Goal: Task Accomplishment & Management: Manage account settings

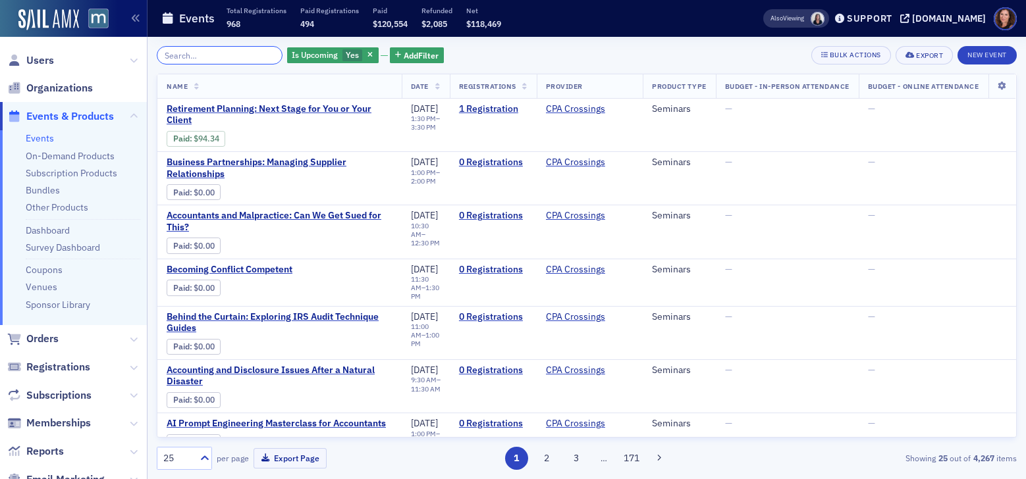
click at [221, 53] on input "search" at bounding box center [220, 55] width 126 height 18
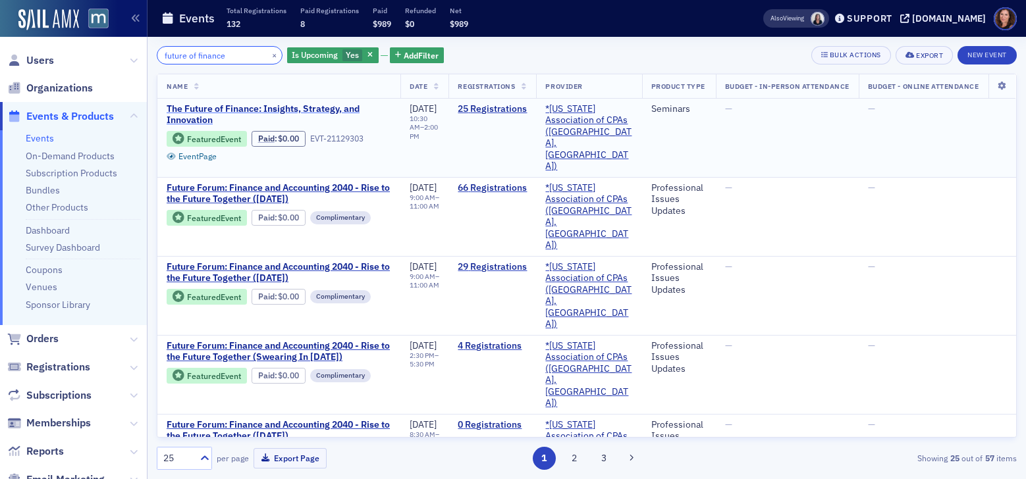
type input "future of finance"
click at [296, 111] on span "The Future of Finance: Insights, Strategy, and Innovation" at bounding box center [279, 114] width 225 height 23
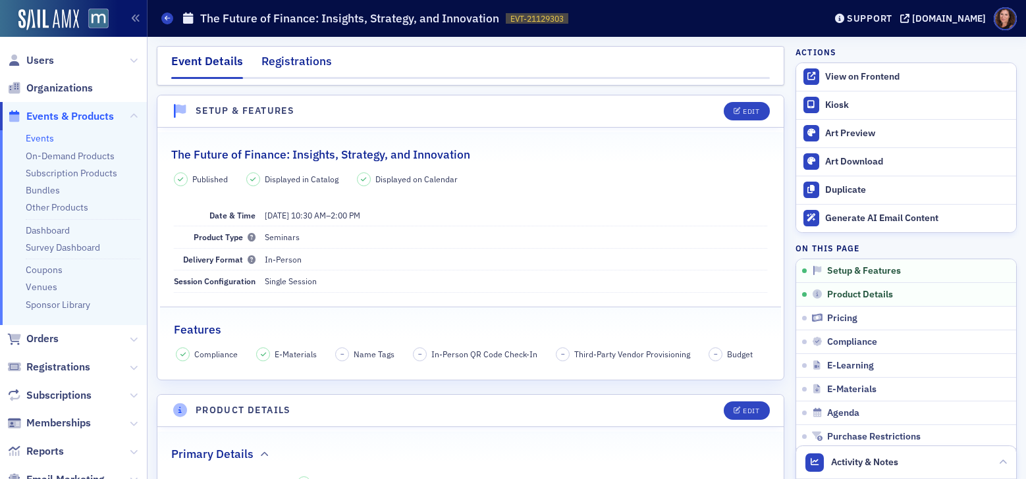
click at [286, 65] on div "Registrations" at bounding box center [296, 65] width 70 height 24
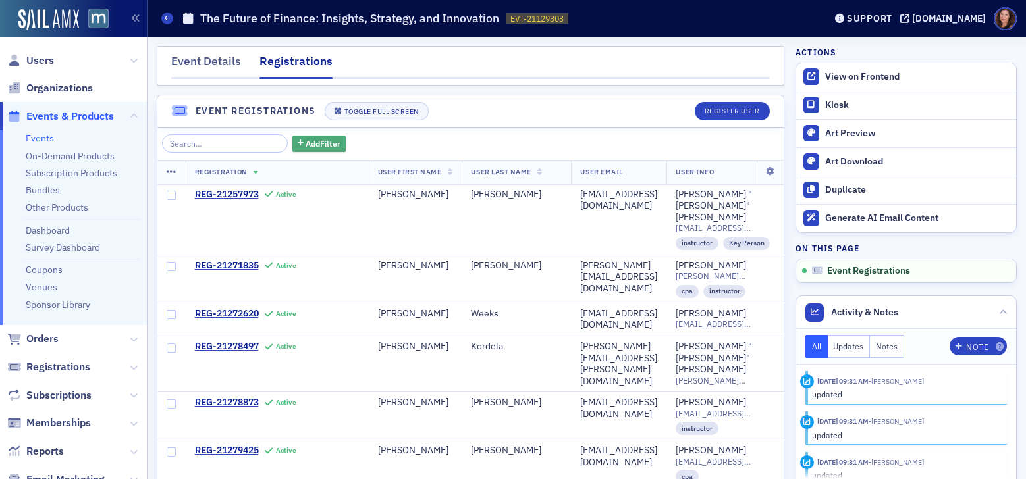
click at [310, 144] on span "Add Filter" at bounding box center [323, 144] width 35 height 12
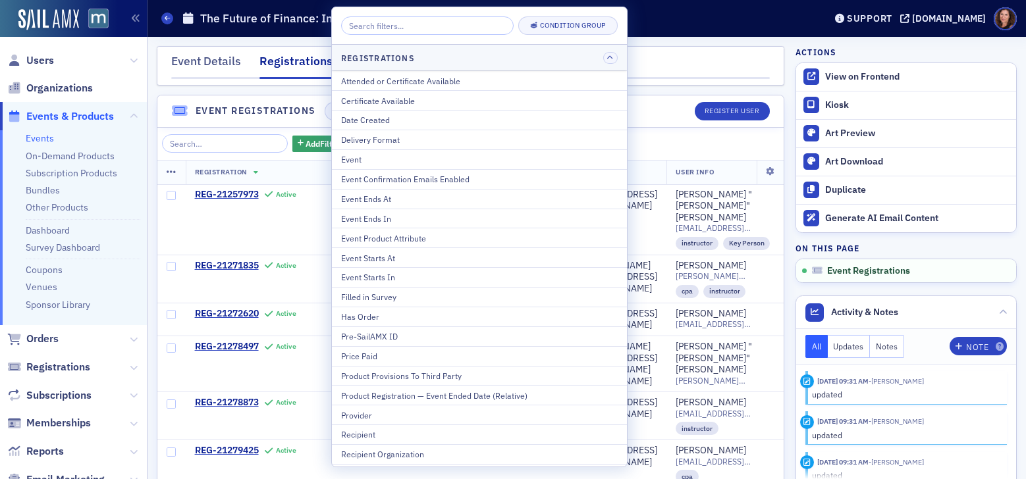
click at [691, 142] on div "Add Filter" at bounding box center [470, 143] width 617 height 18
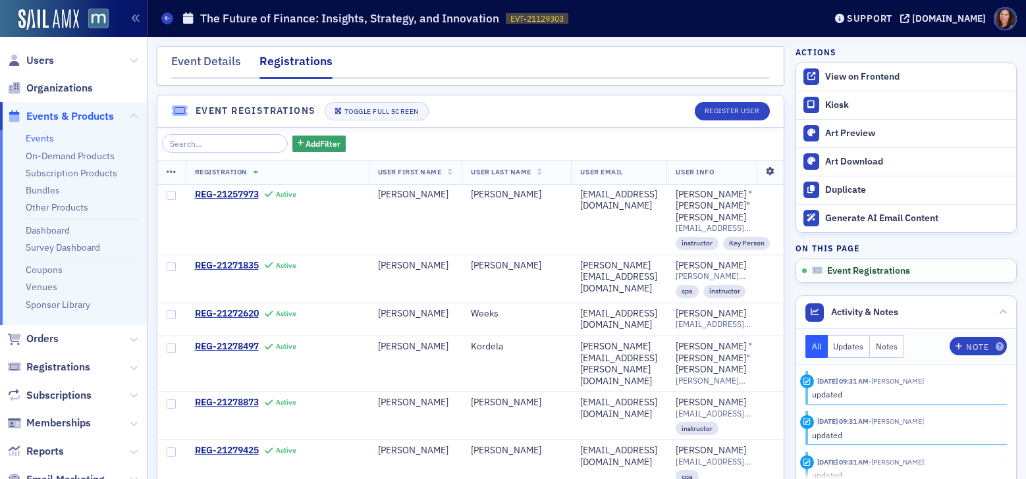
click at [757, 171] on icon at bounding box center [770, 172] width 27 height 8
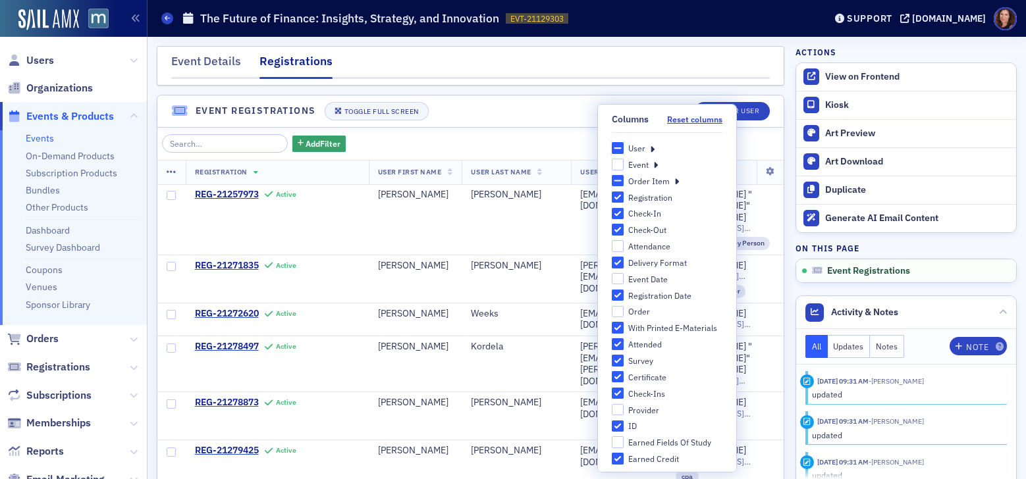
drag, startPoint x: 611, startPoint y: 147, endPoint x: 630, endPoint y: 150, distance: 18.7
click at [612, 147] on input "User" at bounding box center [618, 148] width 12 height 12
checkbox input "true"
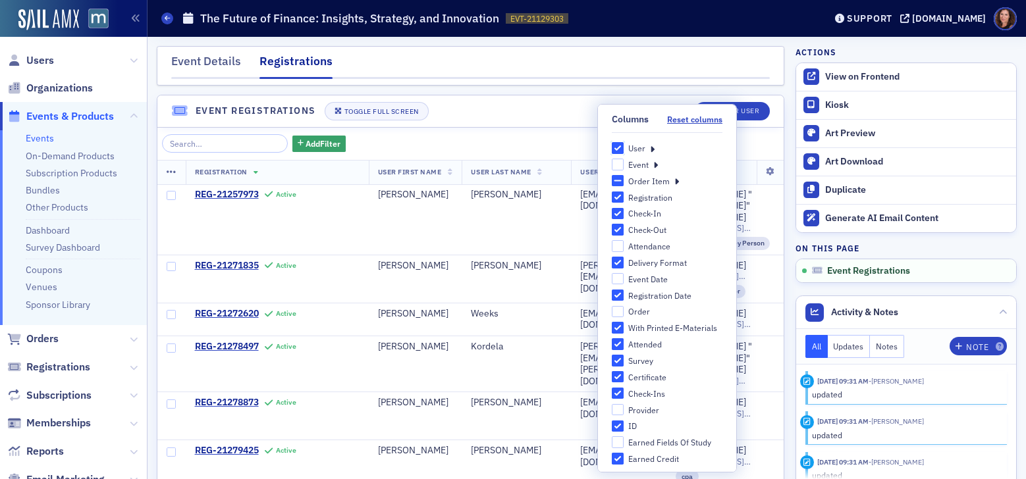
checkbox input "true"
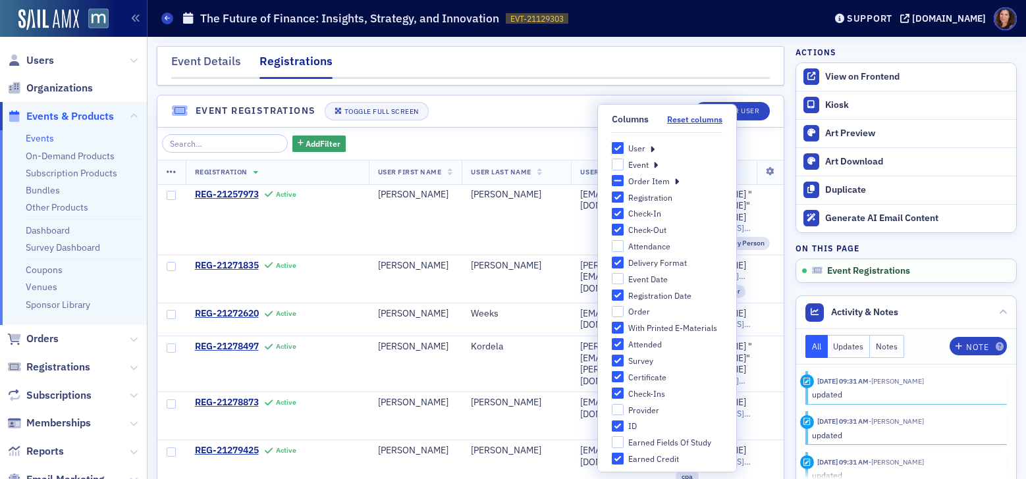
checkbox input "true"
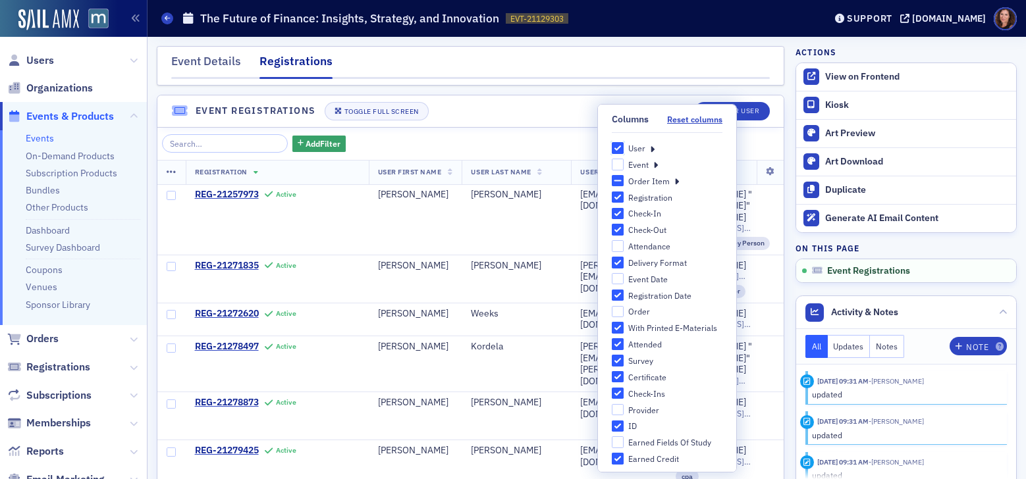
checkbox input "true"
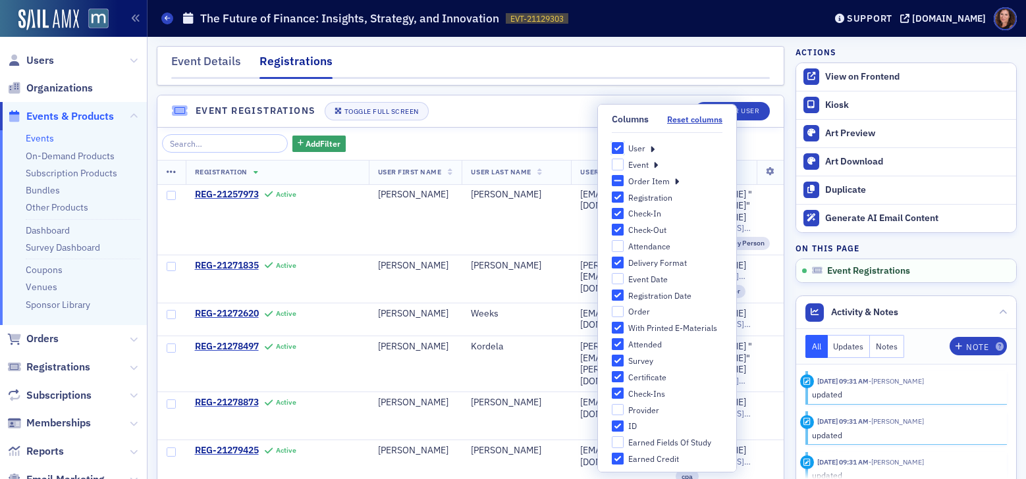
checkbox input "true"
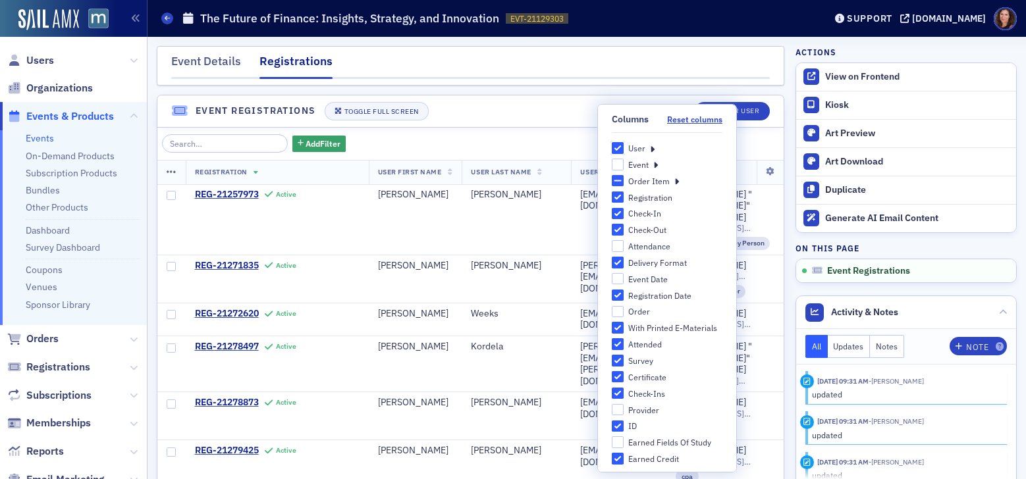
checkbox input "true"
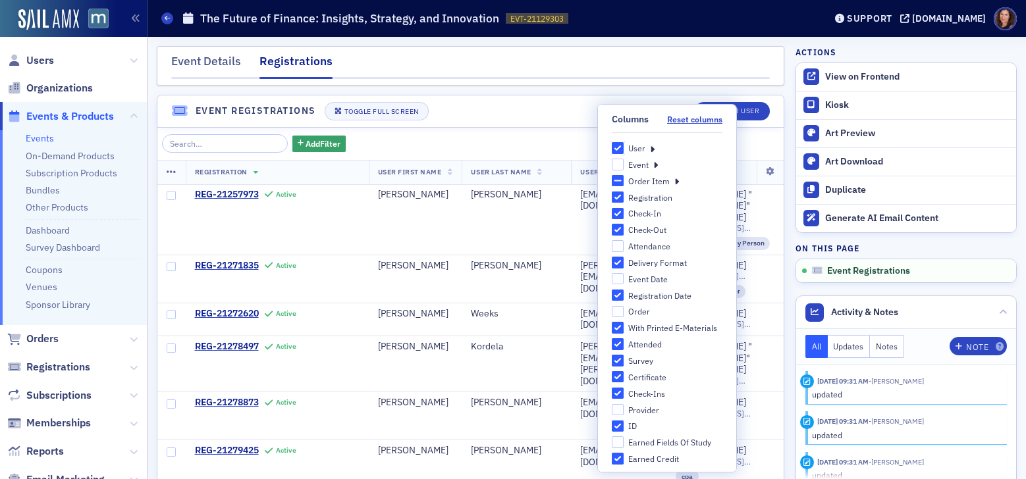
checkbox input "true"
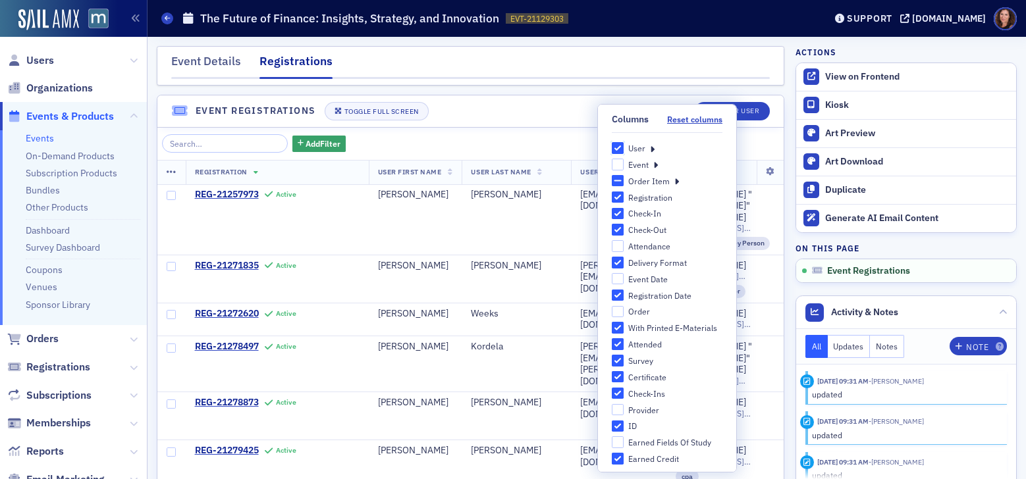
checkbox input "true"
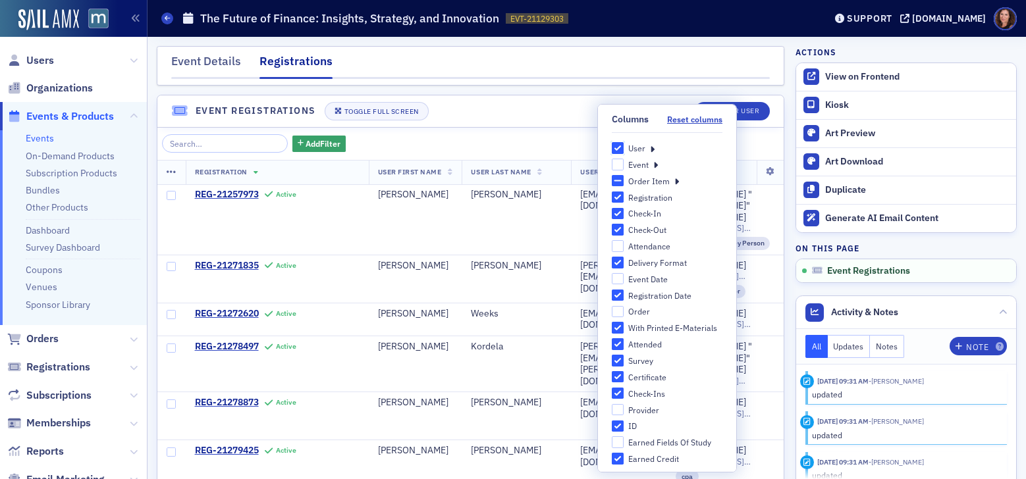
checkbox input "true"
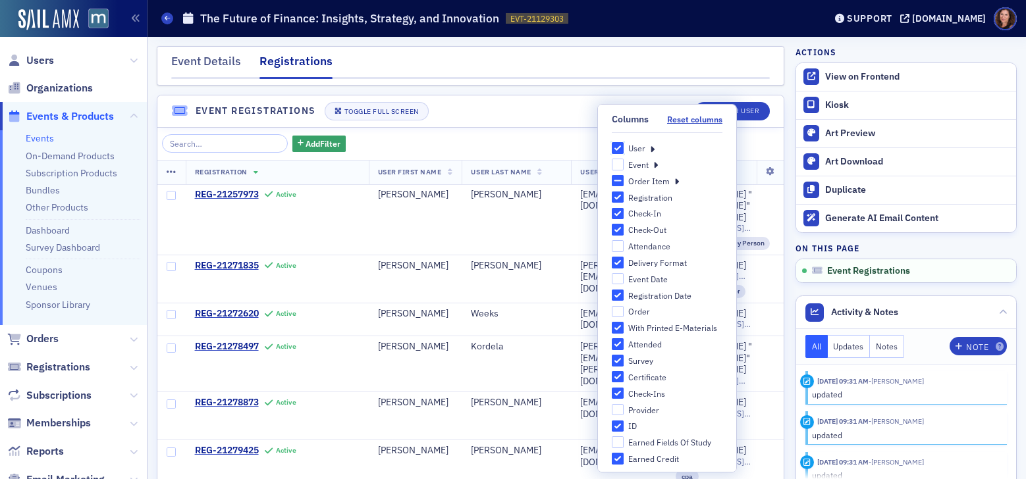
checkbox input "true"
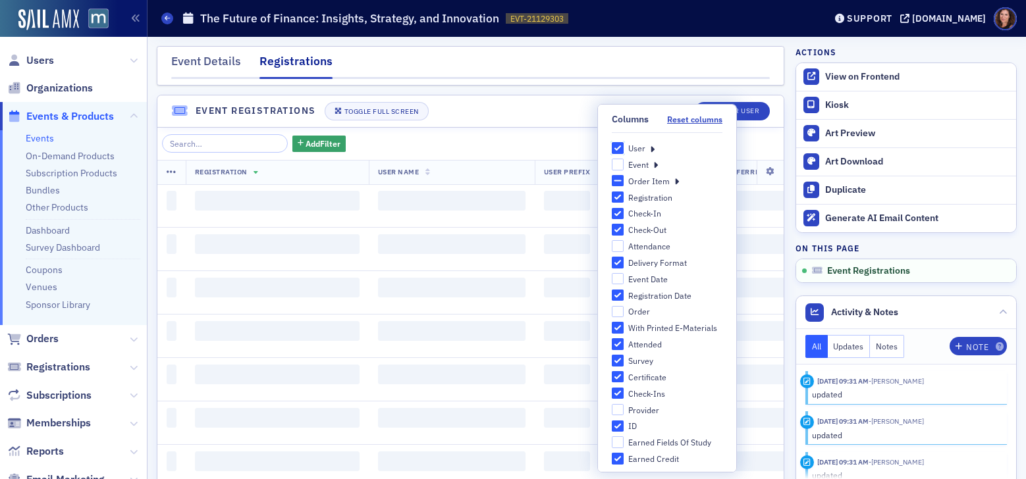
drag, startPoint x: 606, startPoint y: 149, endPoint x: 628, endPoint y: 149, distance: 21.7
click at [612, 149] on input "User" at bounding box center [618, 148] width 12 height 12
checkbox input "false"
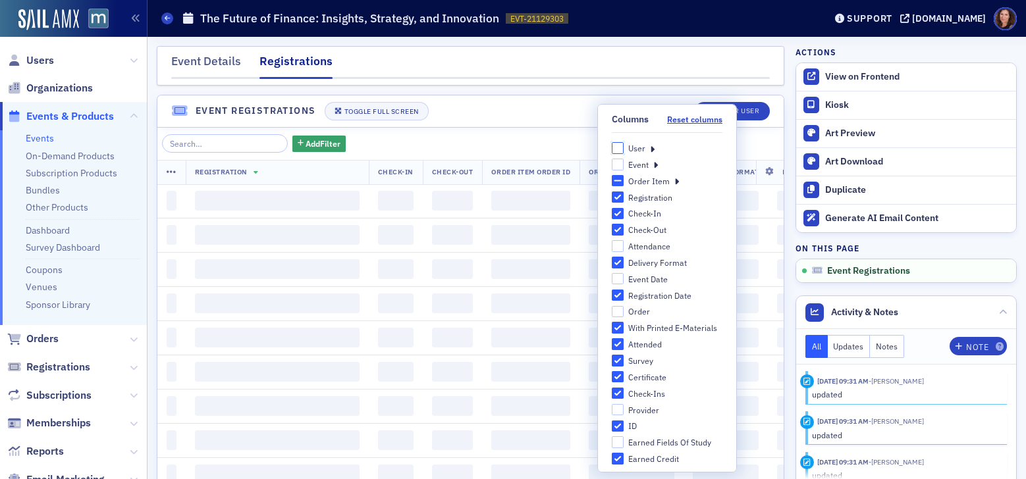
checkbox input "false"
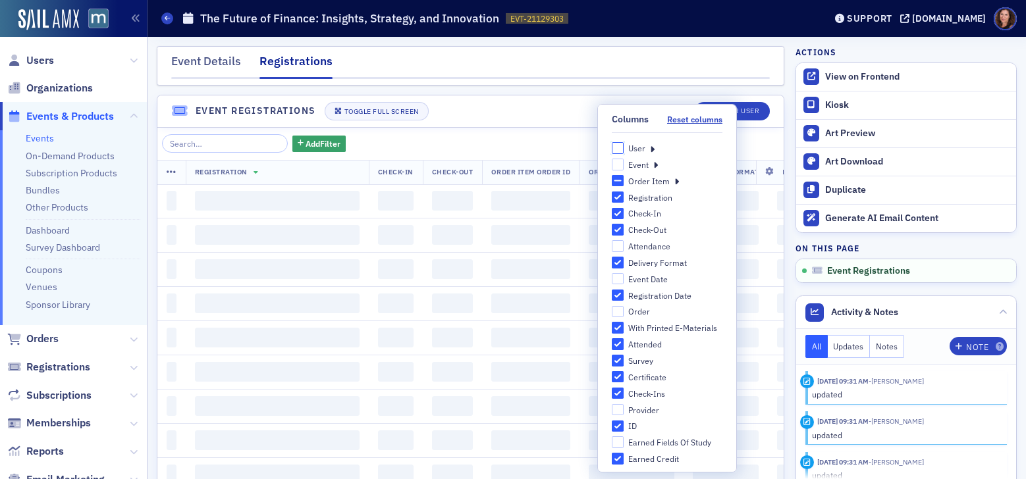
checkbox input "false"
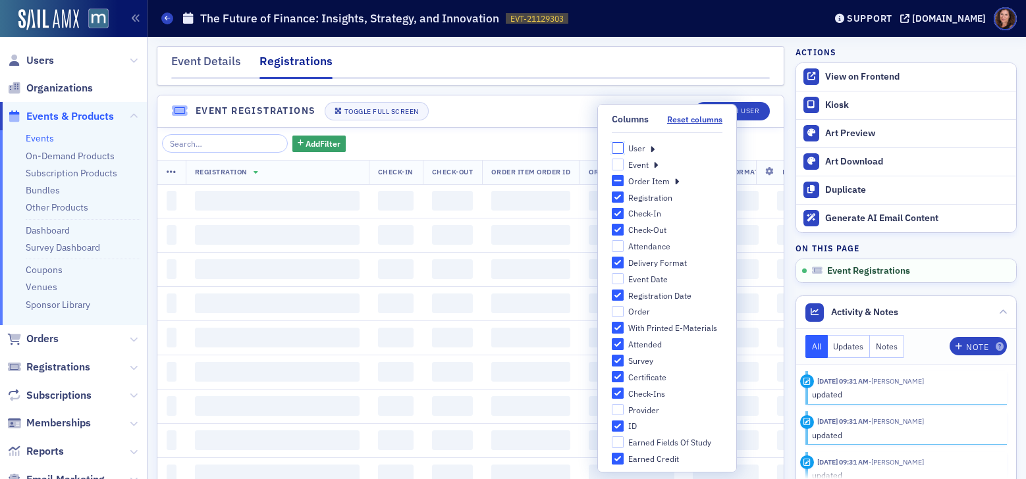
checkbox input "false"
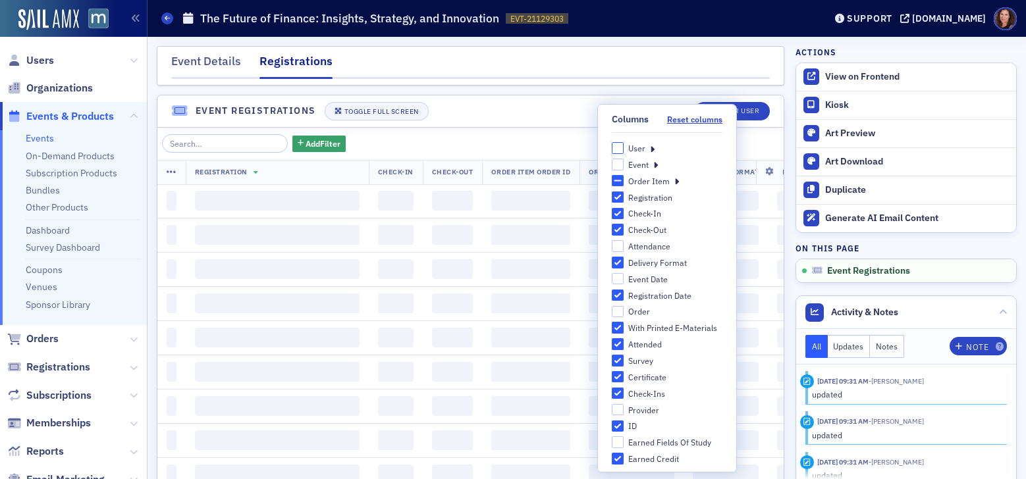
checkbox input "false"
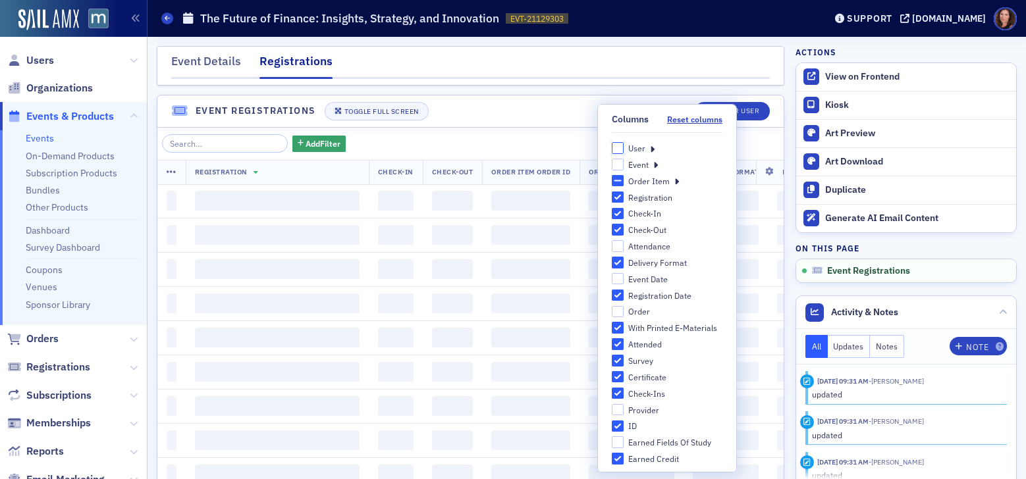
checkbox input "false"
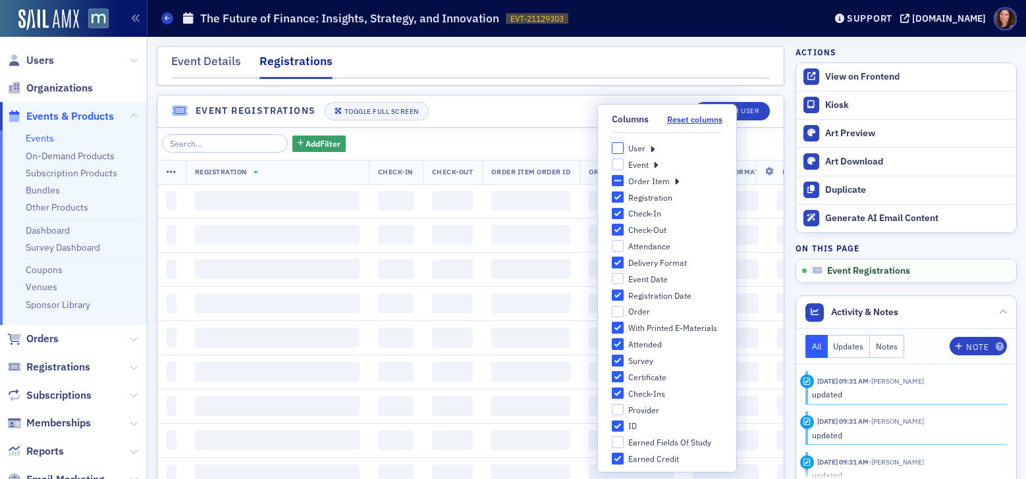
checkbox input "false"
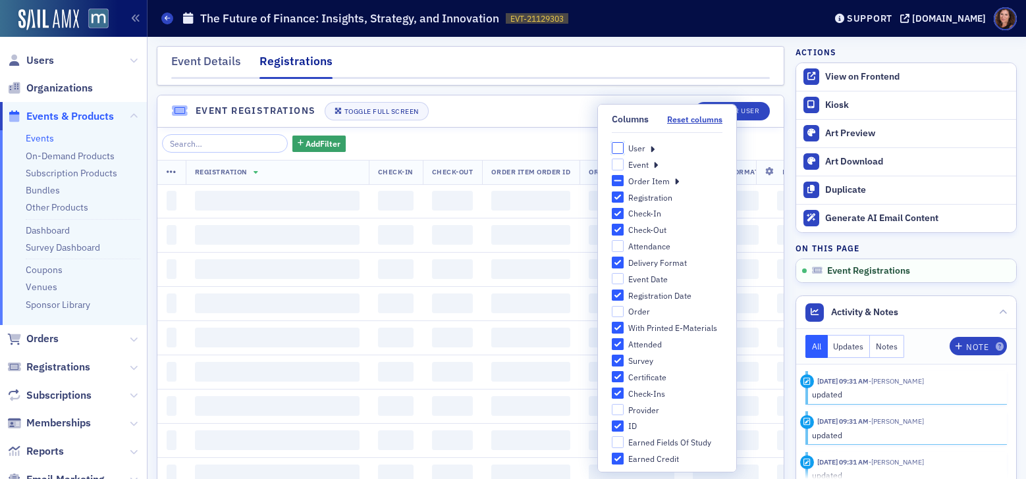
checkbox input "false"
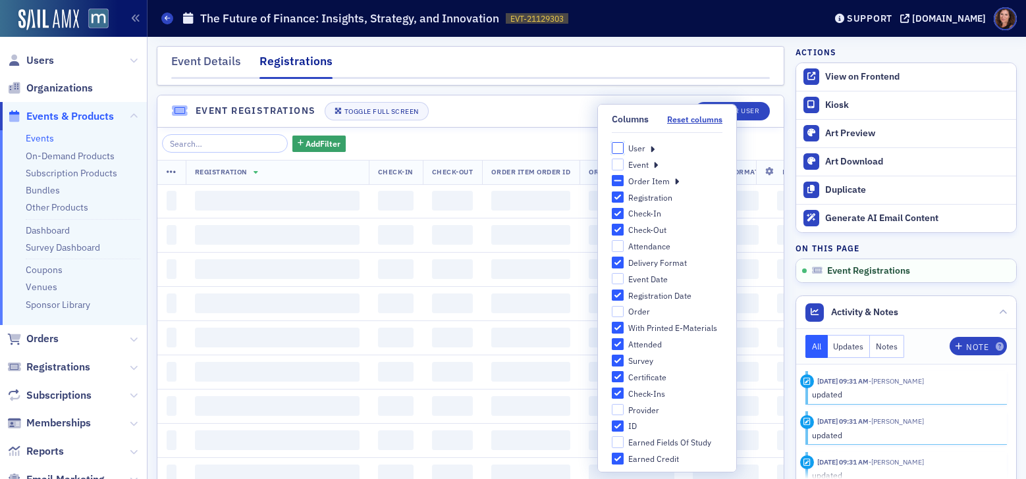
checkbox input "false"
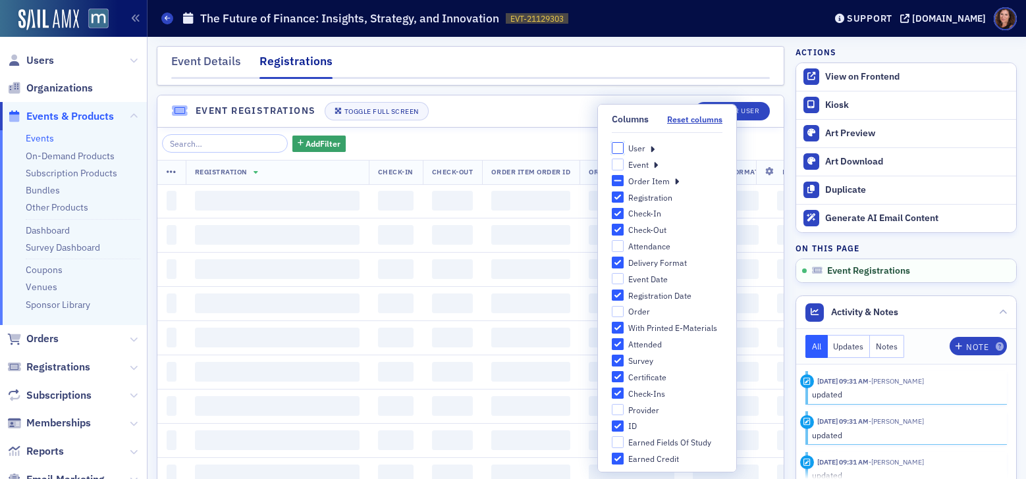
checkbox input "false"
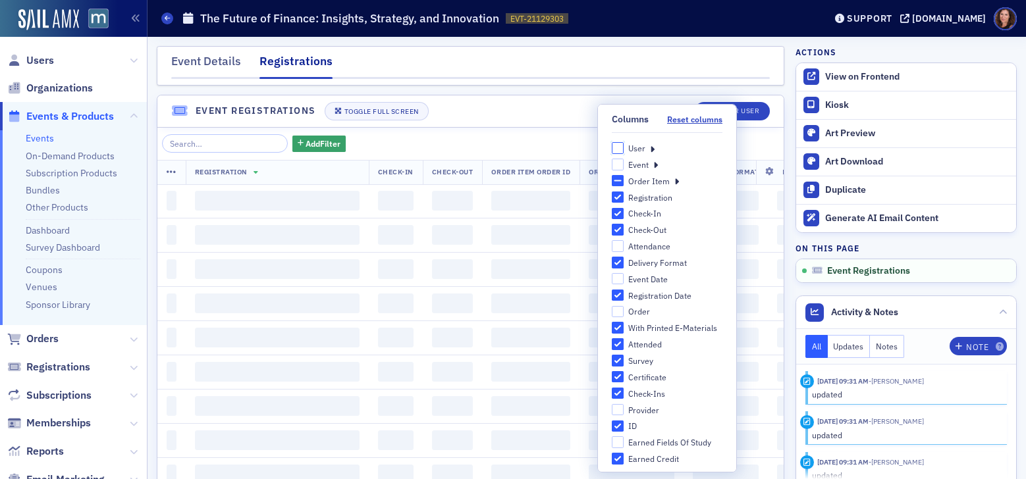
checkbox input "false"
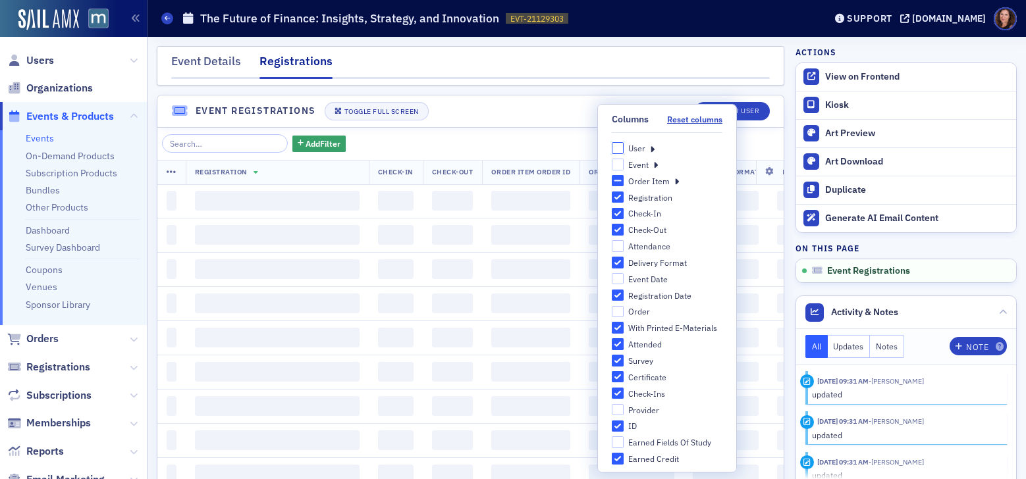
checkbox input "false"
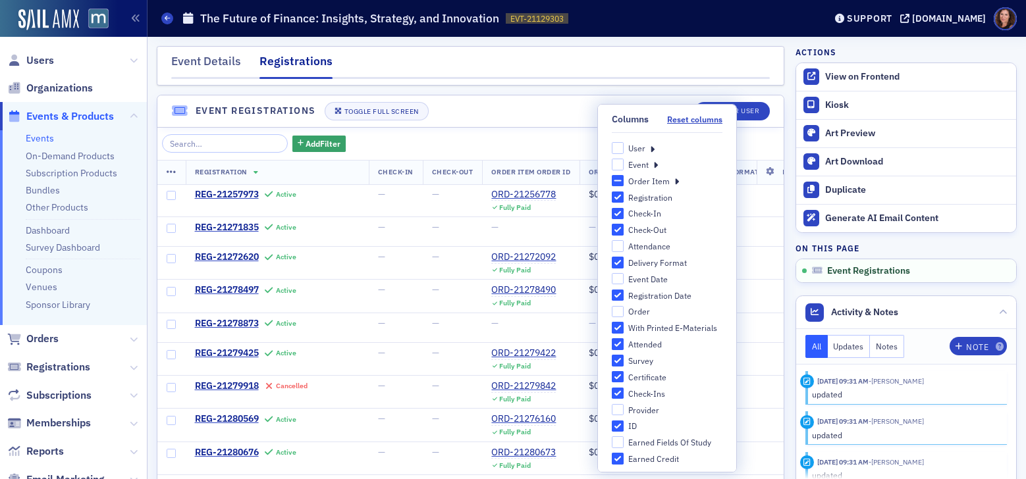
click at [644, 150] on div "User" at bounding box center [667, 148] width 111 height 12
click at [650, 150] on icon at bounding box center [652, 148] width 5 height 12
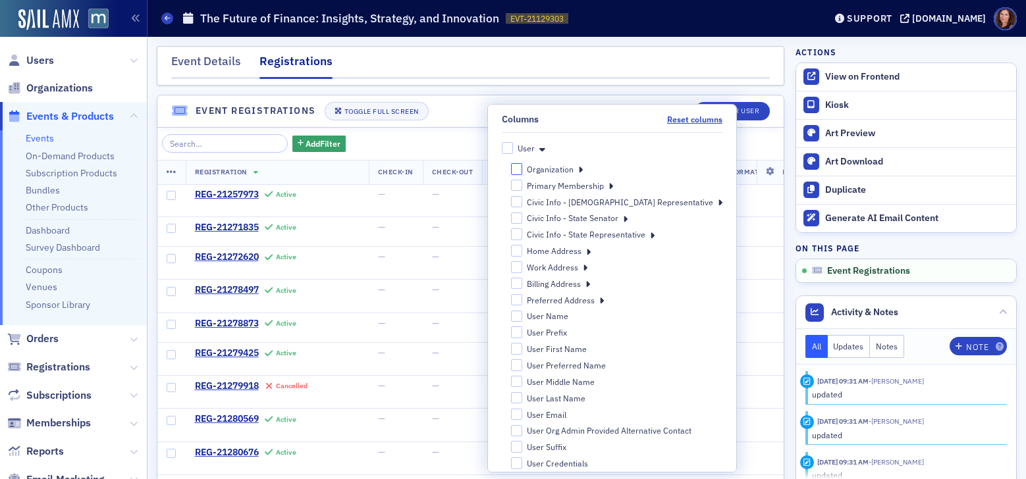
click at [523, 170] on input "Organization" at bounding box center [517, 169] width 12 height 12
checkbox input "false"
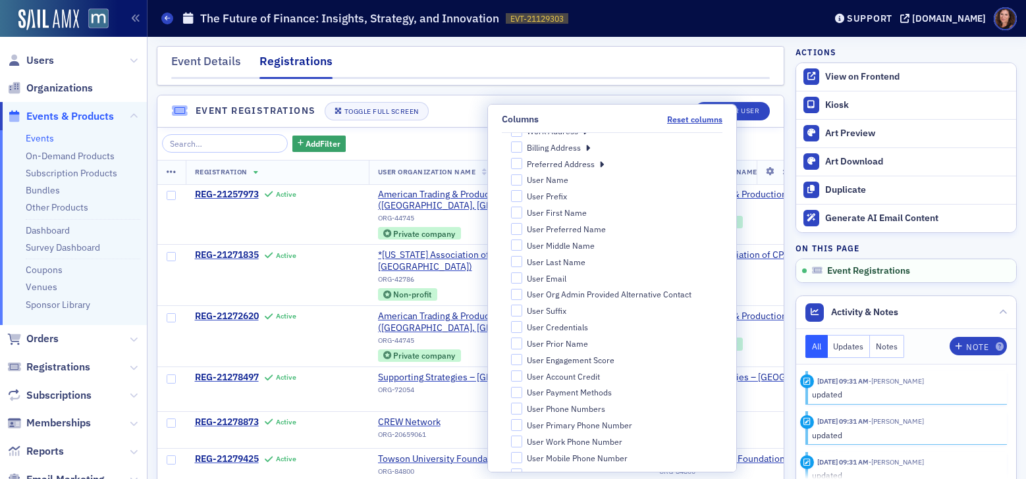
scroll to position [137, 0]
click at [523, 178] on input "User Name" at bounding box center [517, 180] width 12 height 12
checkbox input "true"
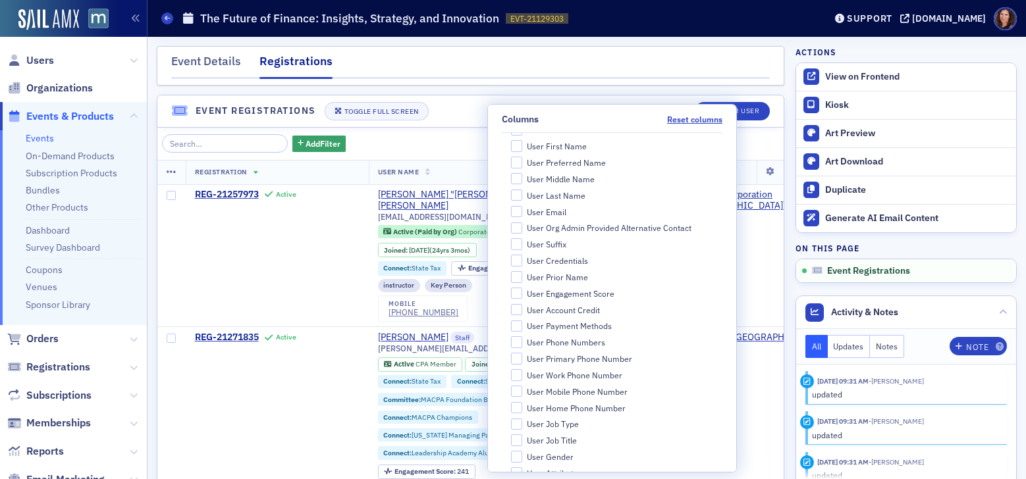
scroll to position [203, 0]
drag, startPoint x: 542, startPoint y: 212, endPoint x: 674, endPoint y: 217, distance: 131.8
click at [523, 212] on input "User Email" at bounding box center [517, 211] width 12 height 12
checkbox input "true"
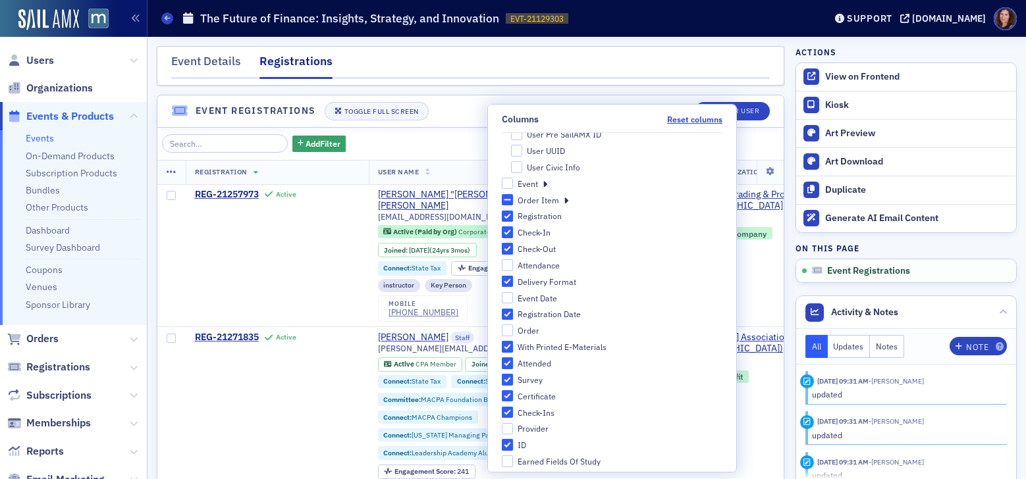
scroll to position [862, 0]
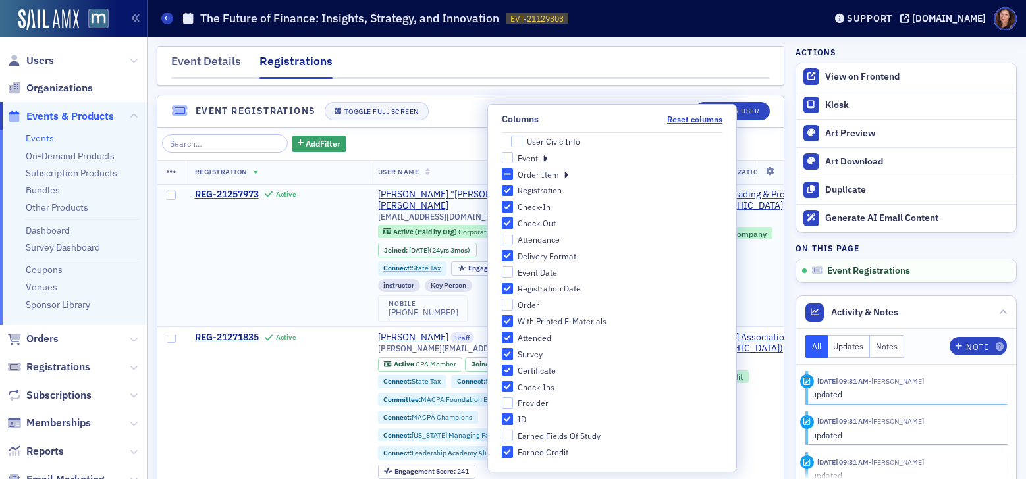
click at [680, 213] on td "[EMAIL_ADDRESS][DOMAIN_NAME]" at bounding box center [631, 255] width 95 height 143
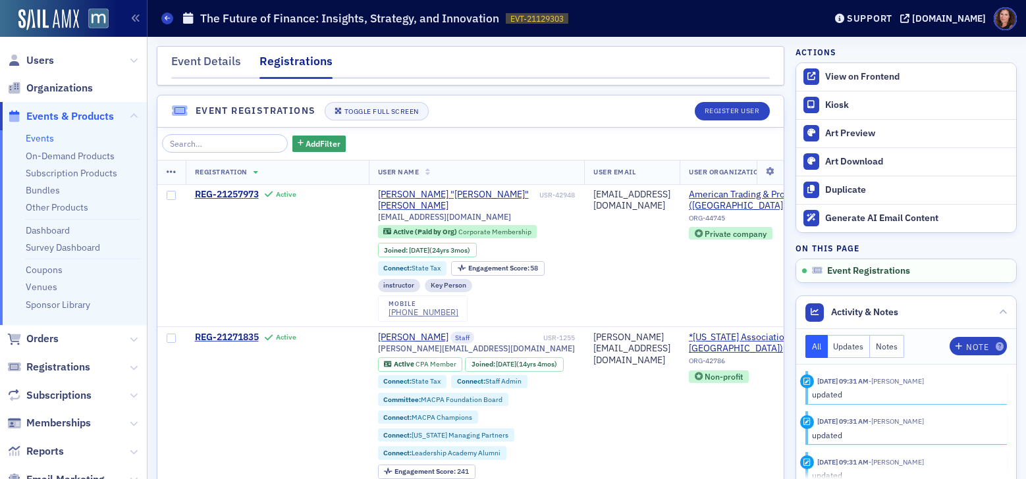
scroll to position [5, 0]
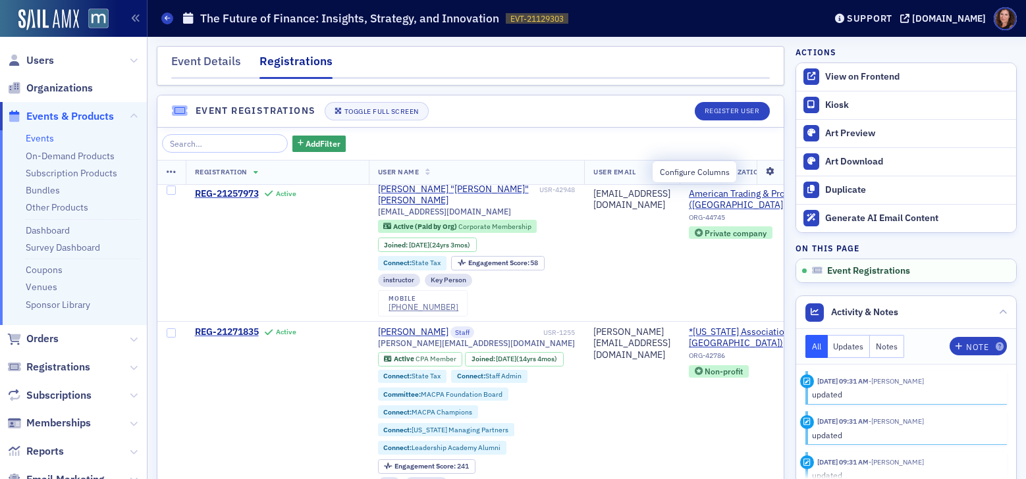
click at [757, 169] on icon at bounding box center [770, 172] width 27 height 8
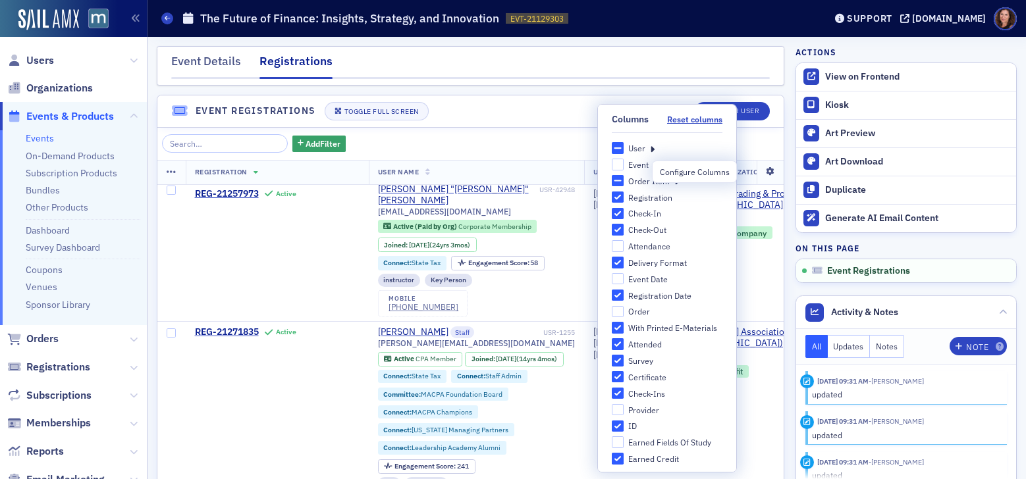
click at [757, 169] on icon at bounding box center [770, 172] width 27 height 8
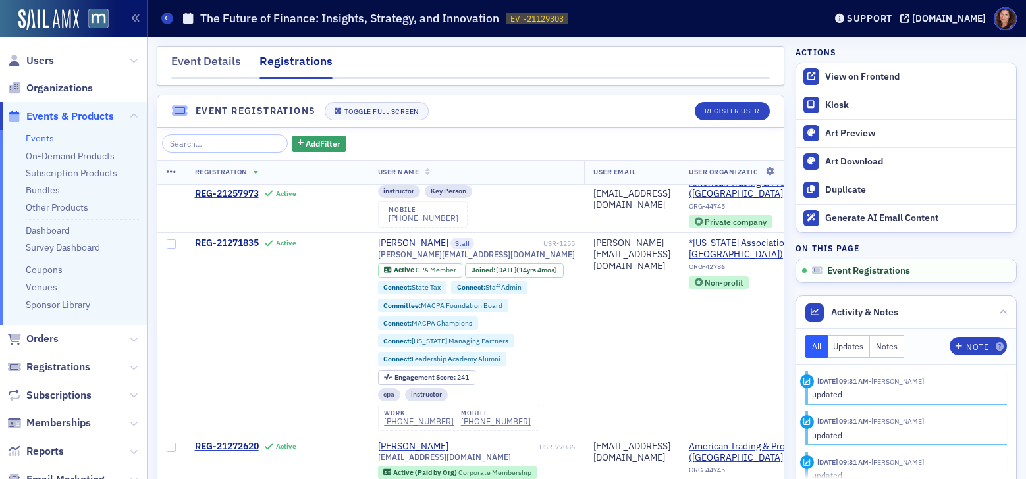
scroll to position [0, 0]
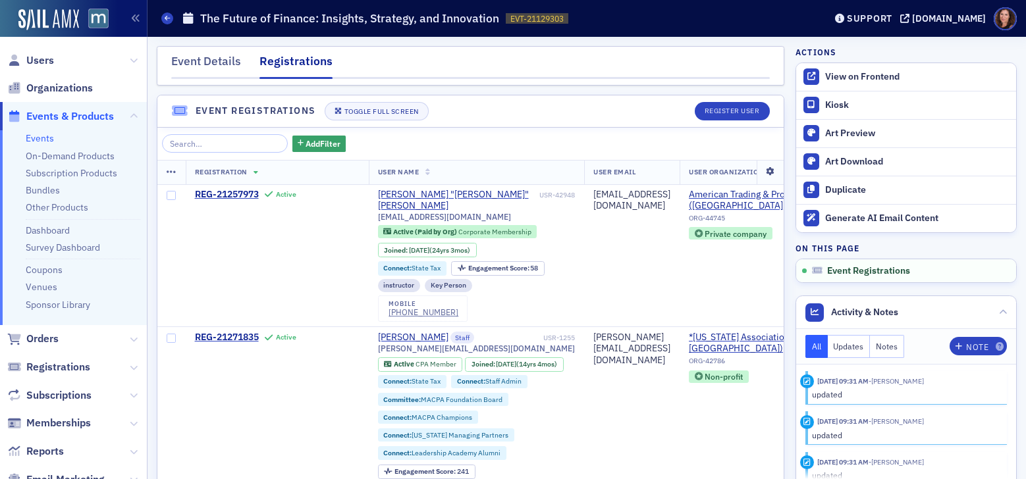
click at [757, 174] on icon at bounding box center [770, 172] width 27 height 8
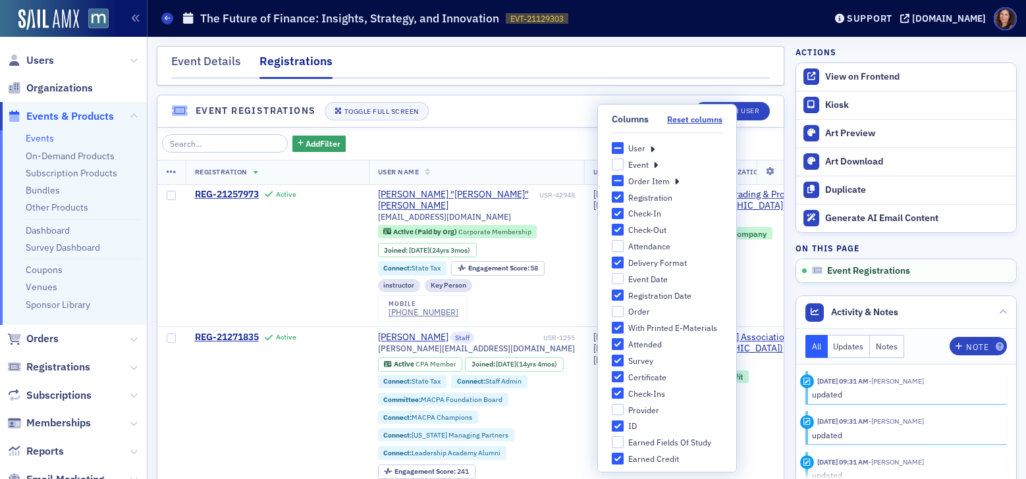
drag, startPoint x: 610, startPoint y: 330, endPoint x: 609, endPoint y: 351, distance: 21.1
click at [612, 330] on input "With Printed E-Materials" at bounding box center [618, 328] width 12 height 12
checkbox input "false"
click at [612, 344] on input "Attended" at bounding box center [618, 344] width 12 height 12
checkbox input "false"
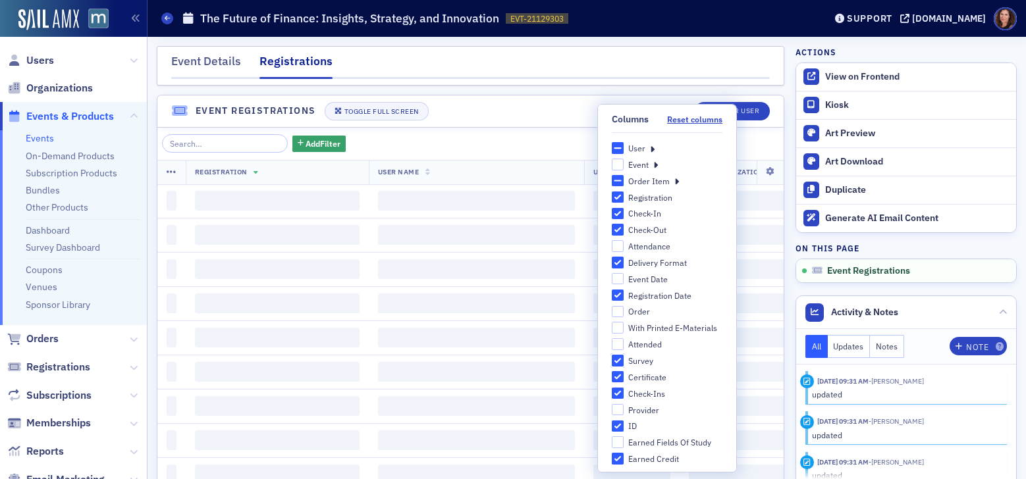
click at [612, 361] on input "Survey" at bounding box center [618, 361] width 12 height 12
checkbox input "false"
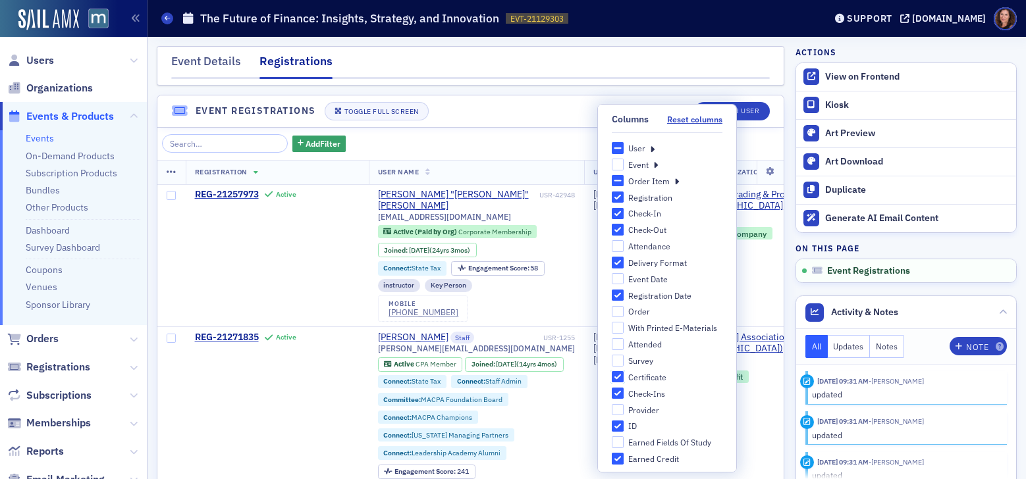
click at [612, 381] on input "Certificate" at bounding box center [618, 377] width 12 height 12
checkbox input "false"
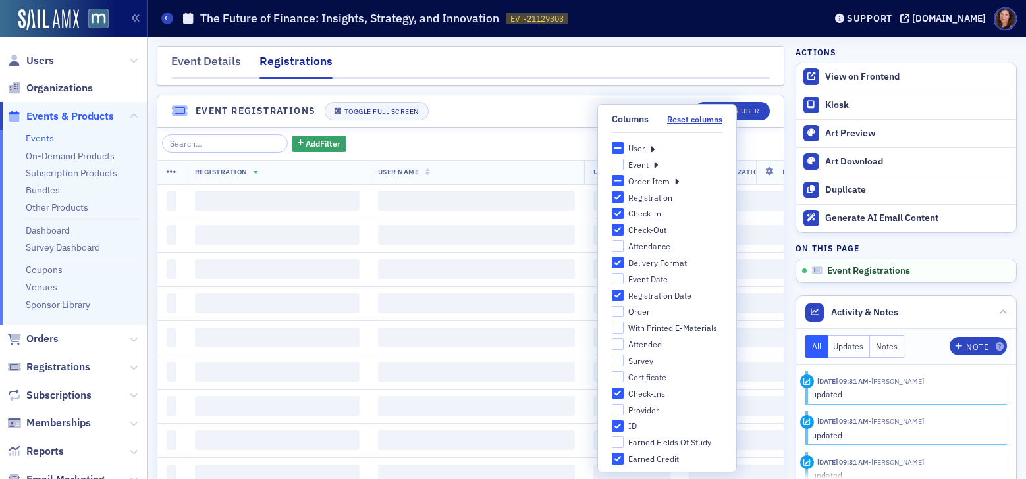
click at [612, 401] on div "User Organization Primary Address User Organization Primary Address Line 1 User…" at bounding box center [667, 303] width 111 height 323
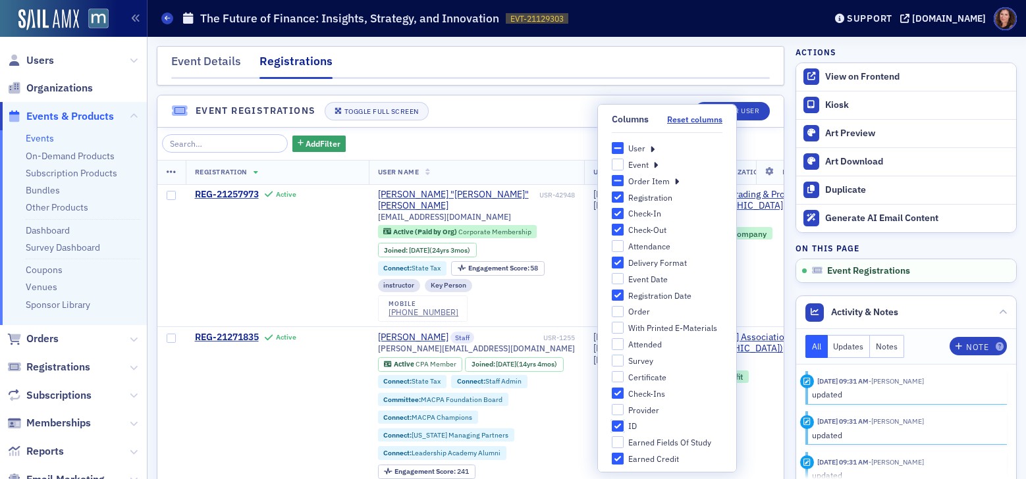
click at [612, 425] on input "ID" at bounding box center [618, 427] width 12 height 12
checkbox input "false"
click at [612, 458] on input "Earned Credit" at bounding box center [618, 459] width 12 height 12
checkbox input "false"
click at [612, 398] on input "Check-Ins" at bounding box center [618, 394] width 12 height 12
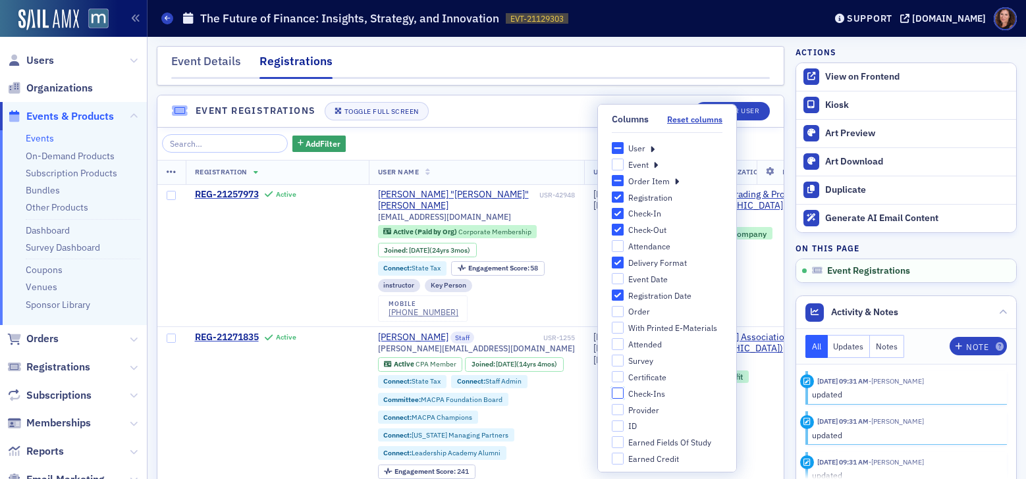
checkbox input "false"
click at [612, 227] on input "Check-Out" at bounding box center [618, 230] width 12 height 12
checkbox input "false"
click at [612, 211] on input "Check-In" at bounding box center [618, 214] width 12 height 12
checkbox input "false"
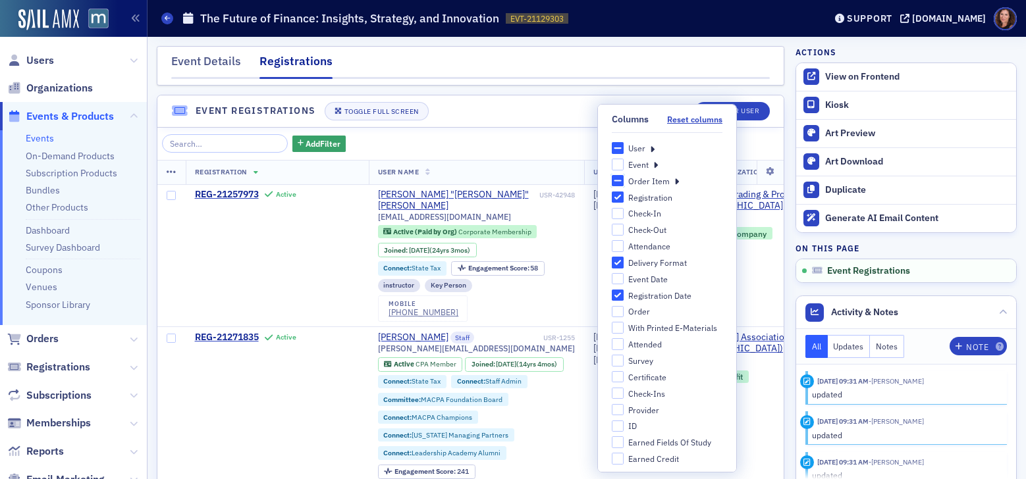
click at [612, 179] on input "Order Item" at bounding box center [618, 181] width 12 height 12
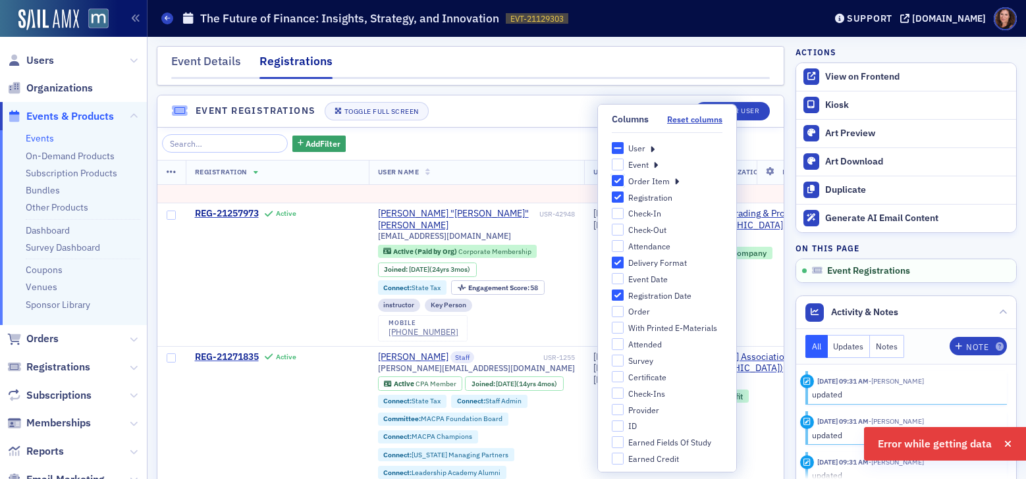
click at [612, 181] on input "Order Item" at bounding box center [618, 181] width 12 height 12
checkbox input "false"
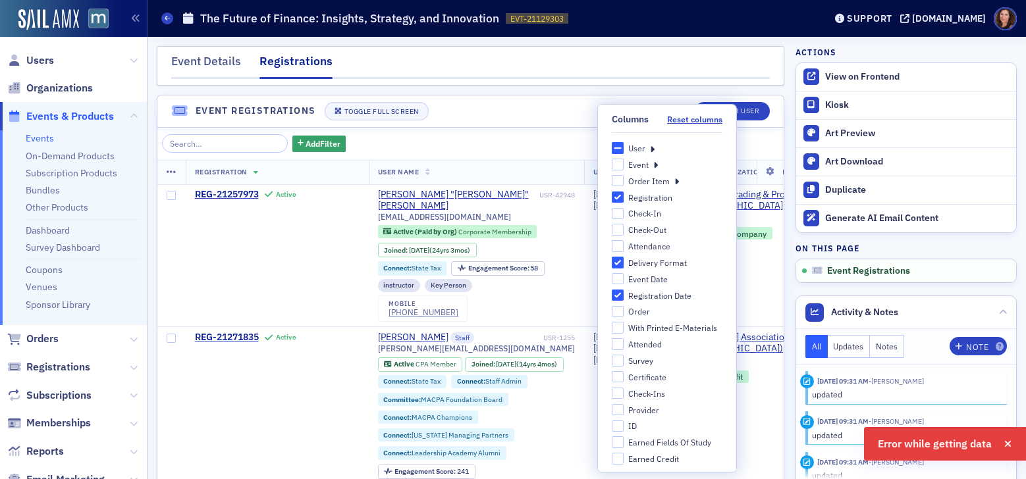
click at [528, 158] on div "Add Filter Registration User Name User Email User Organization Name User Organi…" at bounding box center [470, 344] width 626 height 433
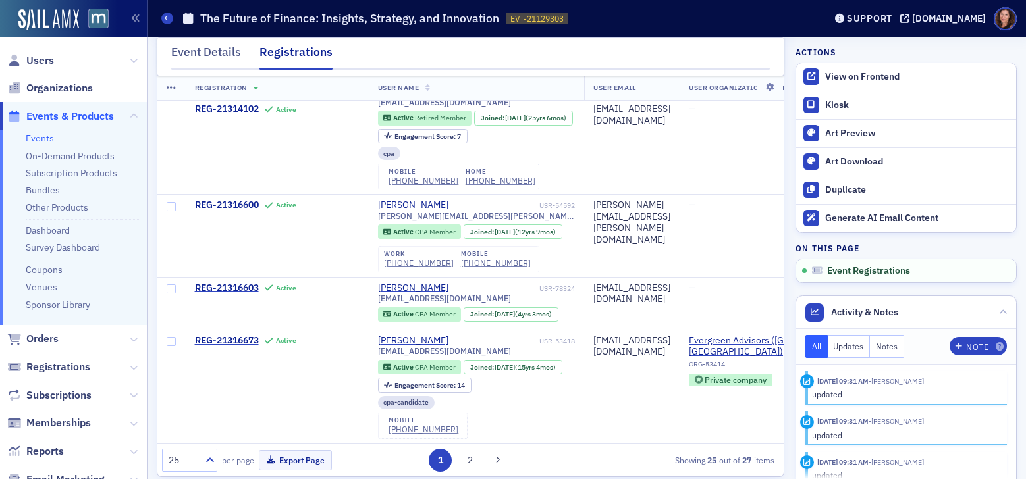
scroll to position [98, 0]
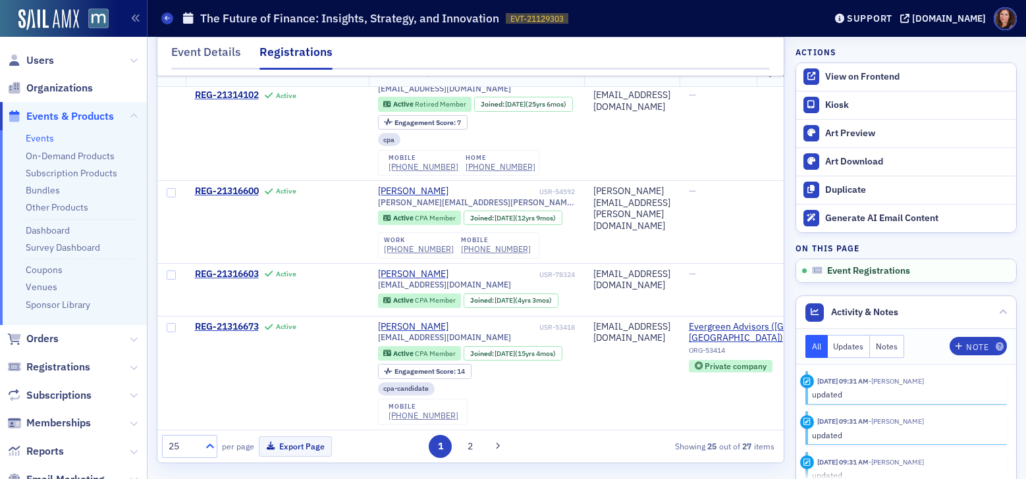
click at [209, 446] on icon at bounding box center [210, 446] width 8 height 5
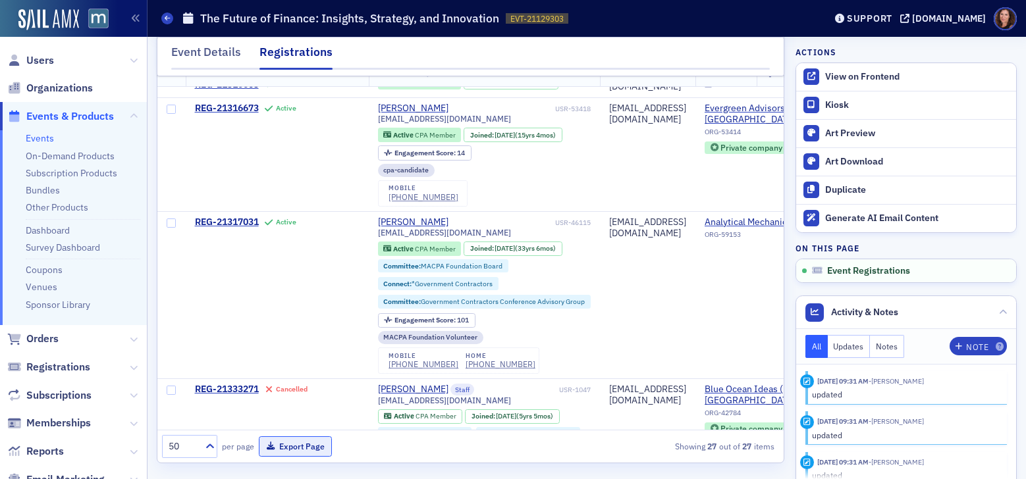
click at [284, 441] on button "Export Page" at bounding box center [295, 447] width 73 height 20
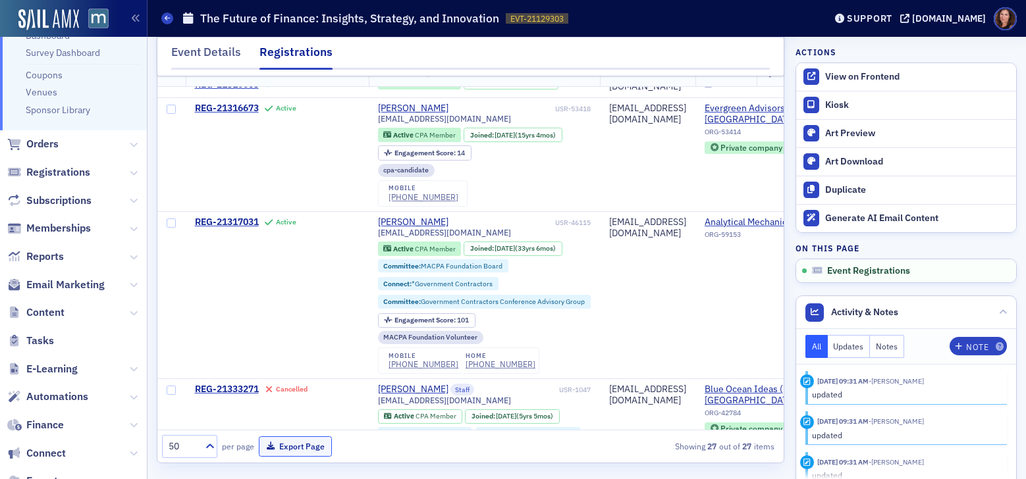
scroll to position [295, 0]
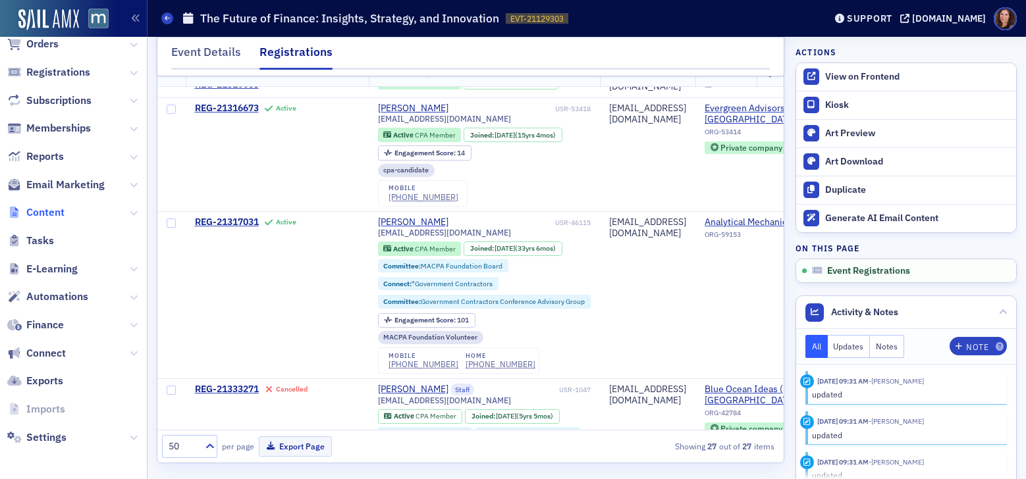
click at [45, 209] on span "Content" at bounding box center [45, 212] width 38 height 14
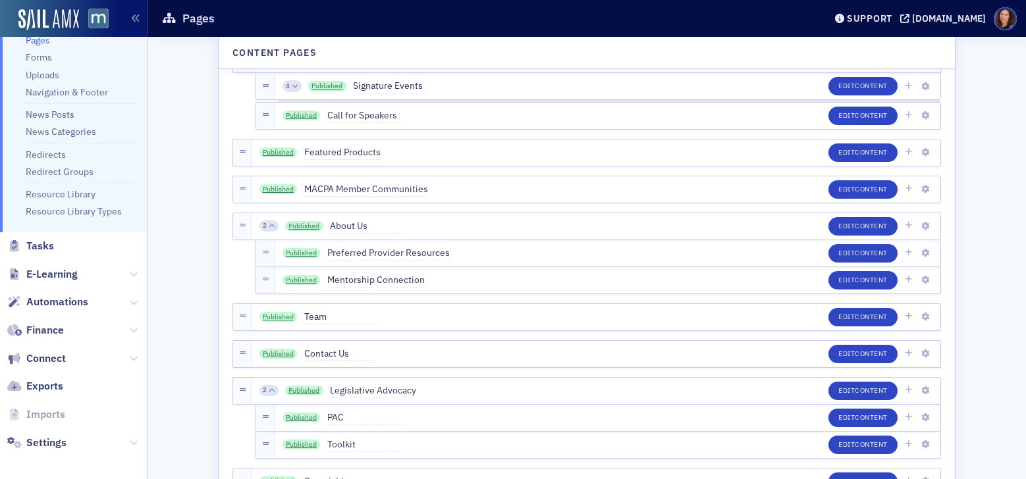
scroll to position [100, 0]
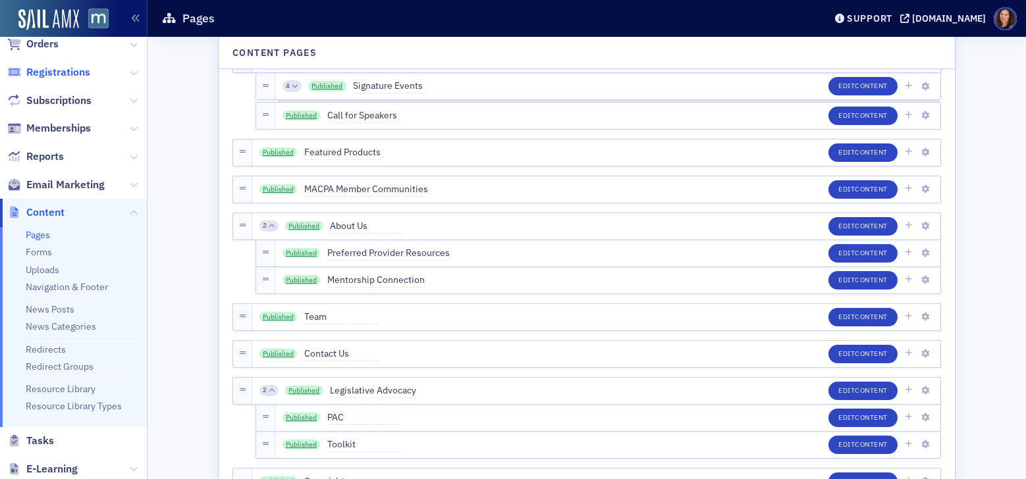
click at [79, 65] on span "Registrations" at bounding box center [58, 72] width 64 height 14
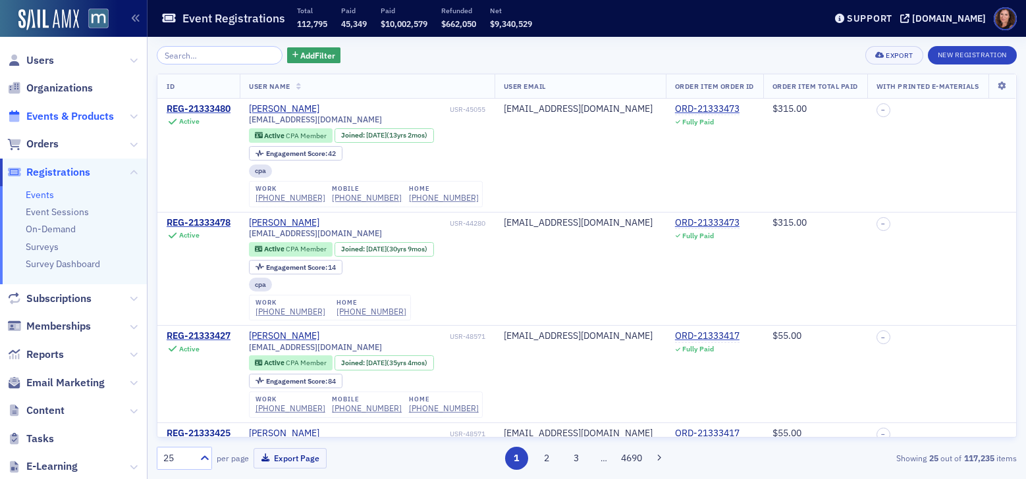
click at [59, 114] on span "Events & Products" at bounding box center [70, 116] width 88 height 14
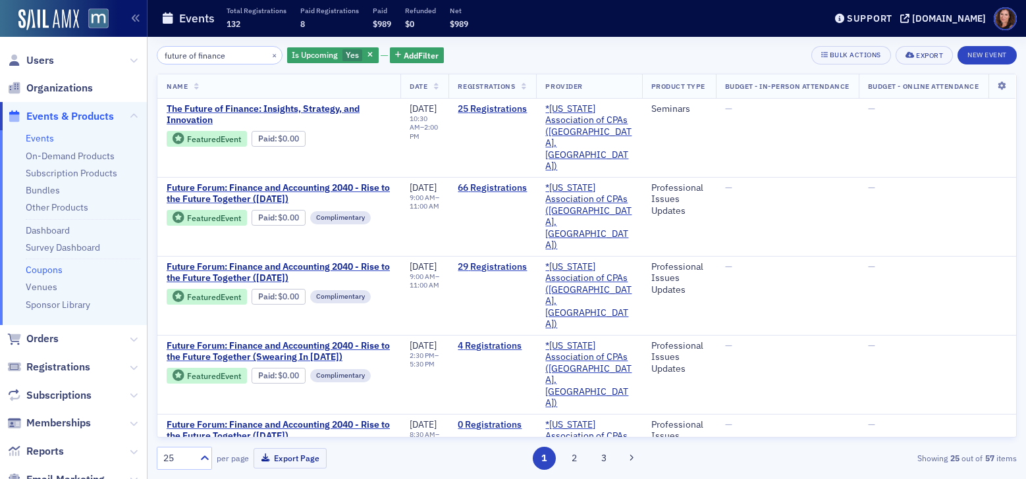
click at [52, 267] on link "Coupons" at bounding box center [44, 270] width 37 height 12
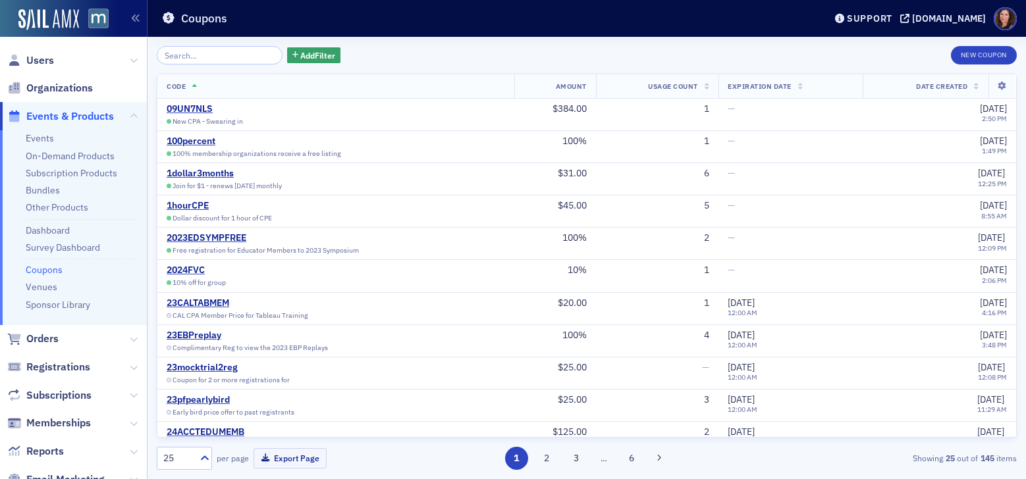
click at [232, 56] on input "search" at bounding box center [220, 55] width 126 height 18
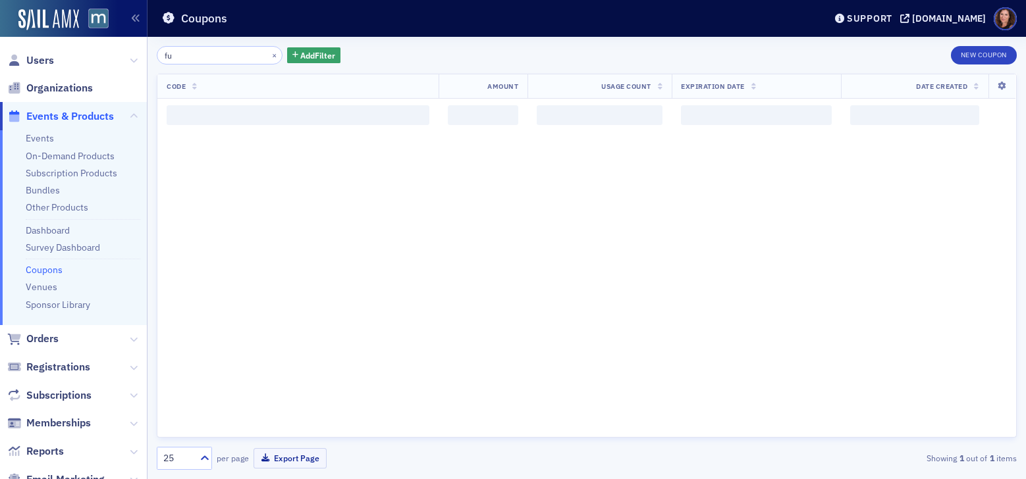
type input "f"
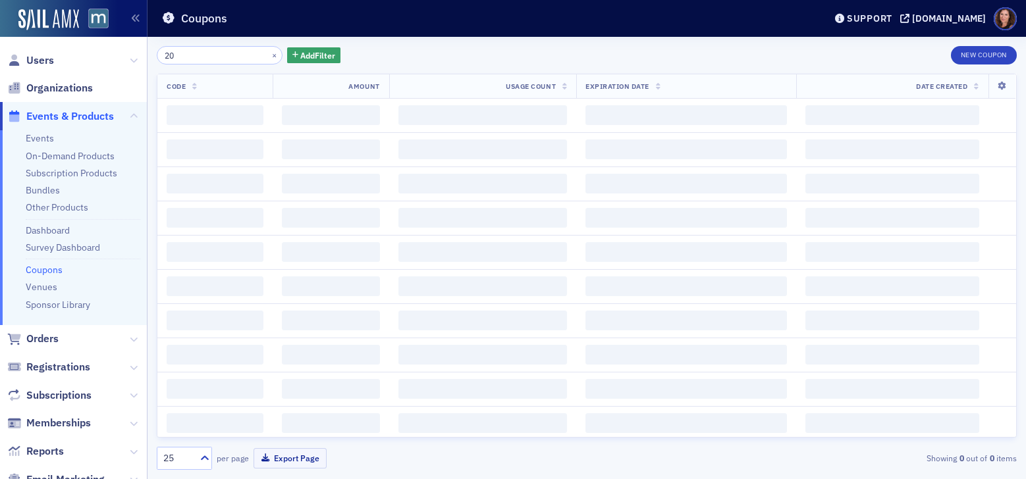
type input "2"
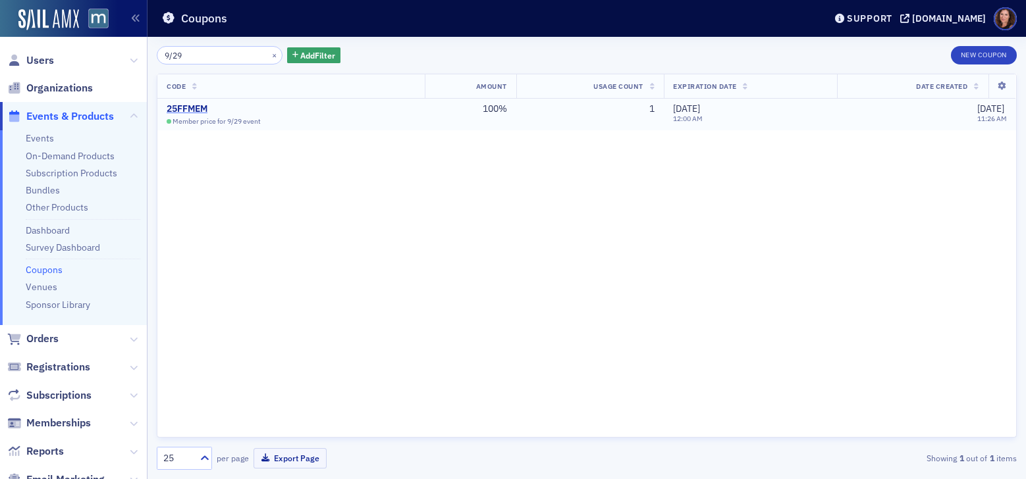
type input "9/29"
click at [176, 105] on div "25FFMEM" at bounding box center [230, 109] width 126 height 12
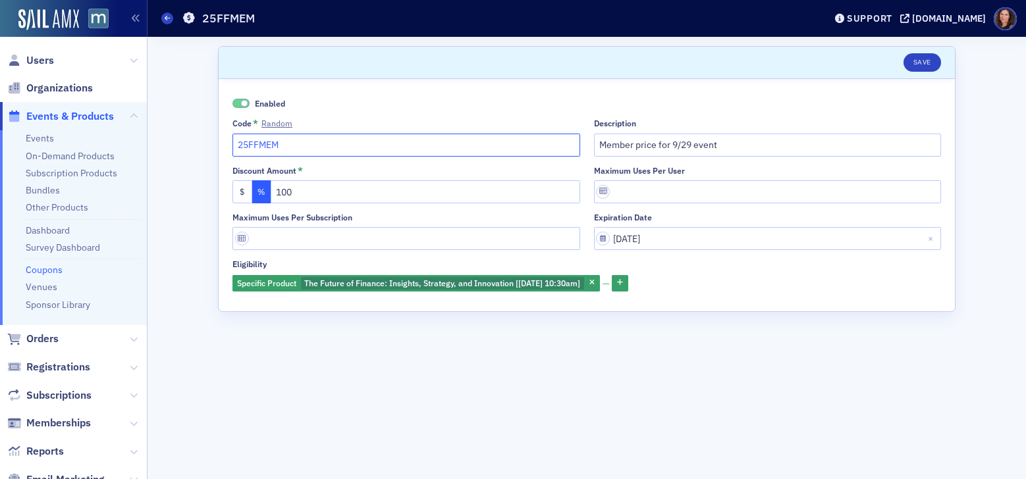
drag, startPoint x: 293, startPoint y: 146, endPoint x: 196, endPoint y: 142, distance: 97.5
click at [196, 142] on div "Scroll to Save Enabled Code * Random 25FFMEM Description Member price for 9/29 …" at bounding box center [587, 258] width 860 height 443
click at [44, 132] on link "Events" at bounding box center [40, 138] width 28 height 12
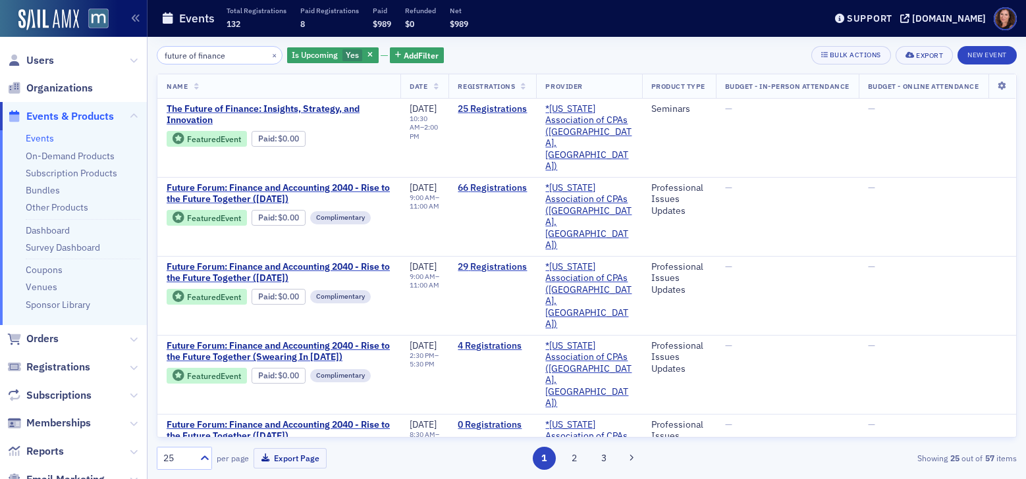
click at [209, 58] on input "future of finance" at bounding box center [220, 55] width 126 height 18
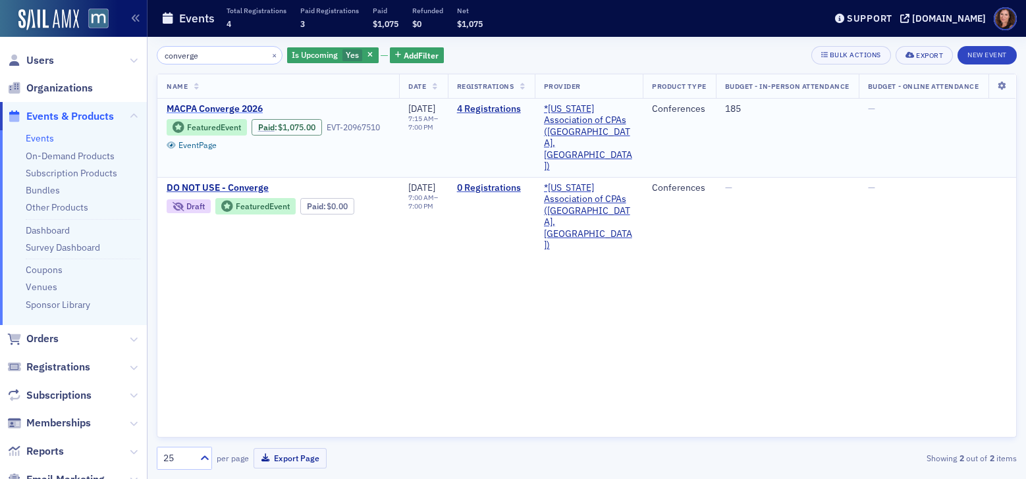
type input "converge"
click at [224, 107] on span "MACPA Converge 2026" at bounding box center [277, 109] width 221 height 12
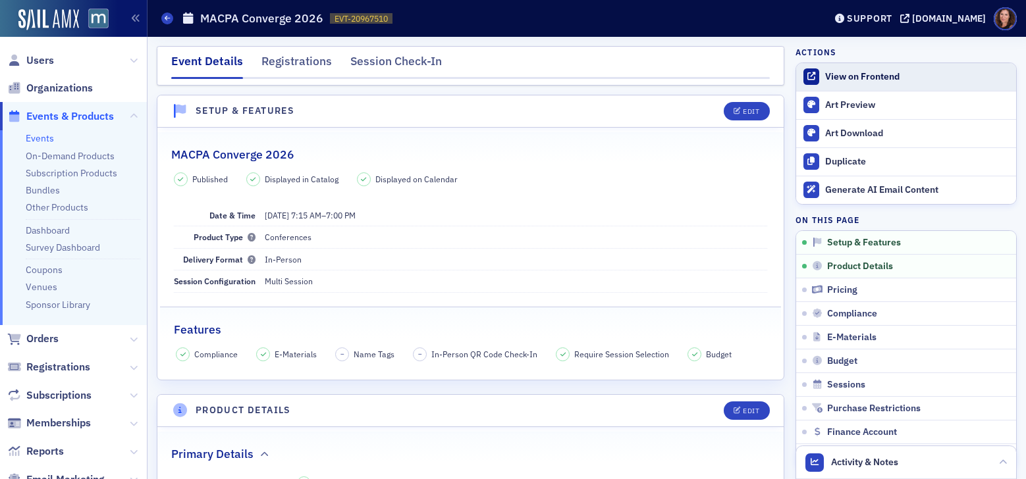
click at [852, 72] on div "View on Frontend" at bounding box center [917, 77] width 184 height 12
click at [867, 86] on link "View on Frontend" at bounding box center [906, 77] width 220 height 28
click at [42, 137] on link "Events" at bounding box center [40, 138] width 28 height 12
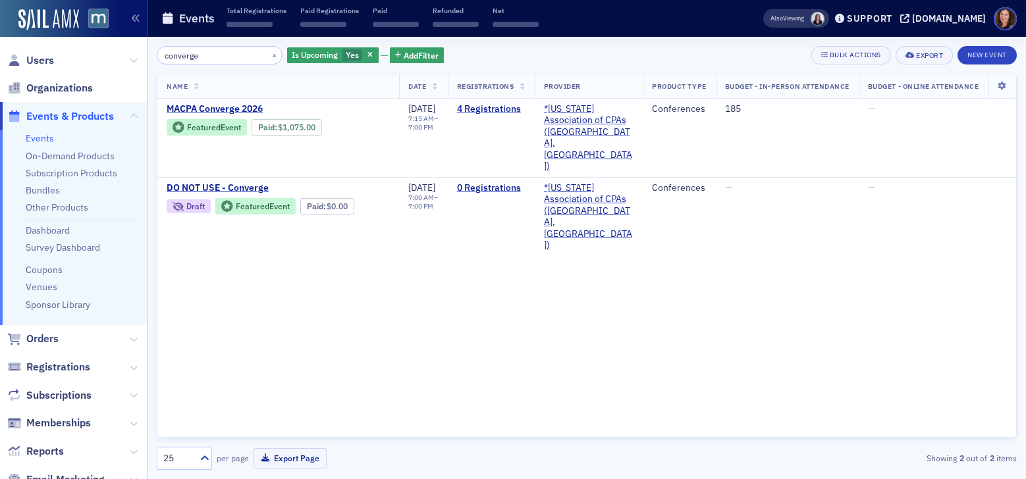
drag, startPoint x: 203, startPoint y: 58, endPoint x: 107, endPoint y: 58, distance: 95.5
click at [108, 58] on div "Users Organizations Events & Products Events On-Demand Products Subscription Pr…" at bounding box center [513, 239] width 1026 height 479
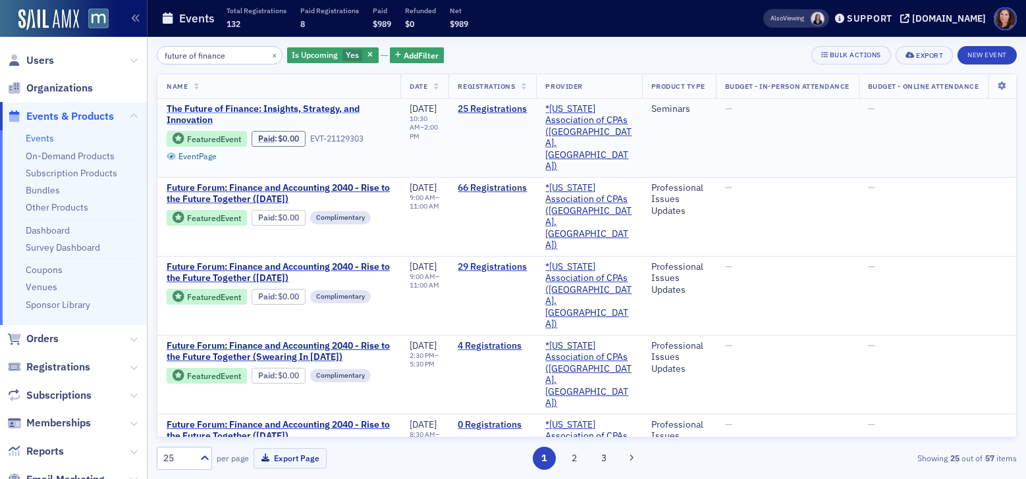
type input "future of finance"
click at [223, 110] on span "The Future of Finance: Insights, Strategy, and Innovation" at bounding box center [279, 114] width 225 height 23
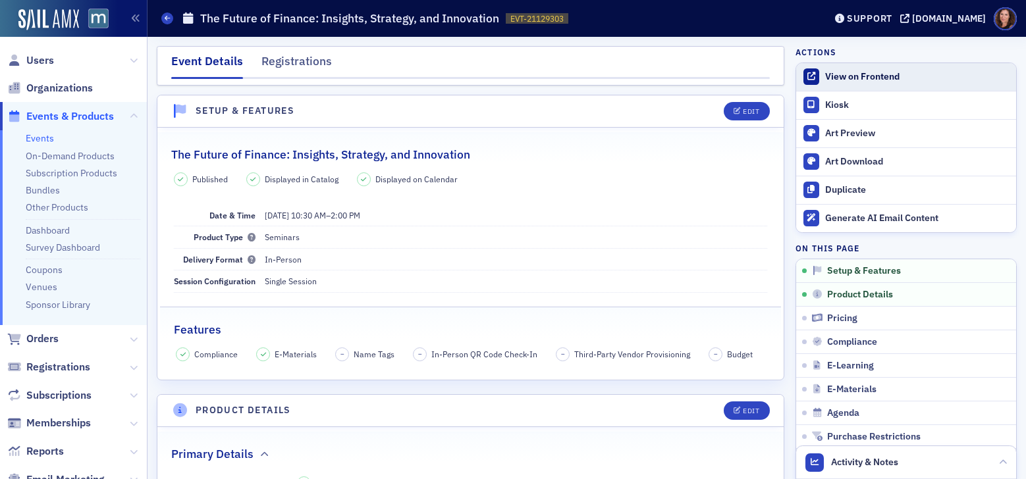
click at [848, 74] on div "View on Frontend" at bounding box center [917, 77] width 184 height 12
click at [49, 144] on li "Events" at bounding box center [83, 138] width 115 height 13
drag, startPoint x: 43, startPoint y: 138, endPoint x: 53, endPoint y: 138, distance: 9.9
click at [43, 138] on link "Events" at bounding box center [40, 138] width 28 height 12
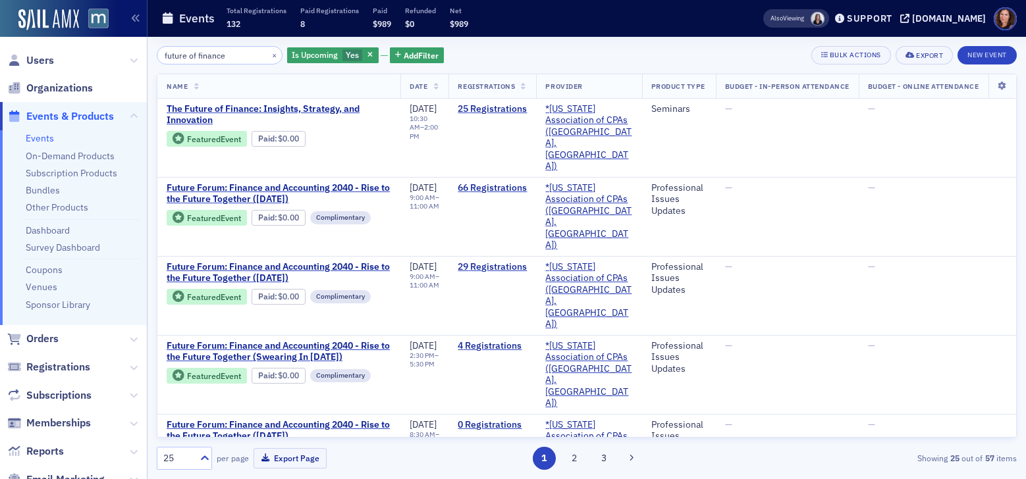
drag, startPoint x: 229, startPoint y: 55, endPoint x: 128, endPoint y: 55, distance: 101.4
click at [128, 55] on div "Users Organizations Events & Products Events On-Demand Products Subscription Pr…" at bounding box center [513, 239] width 1026 height 479
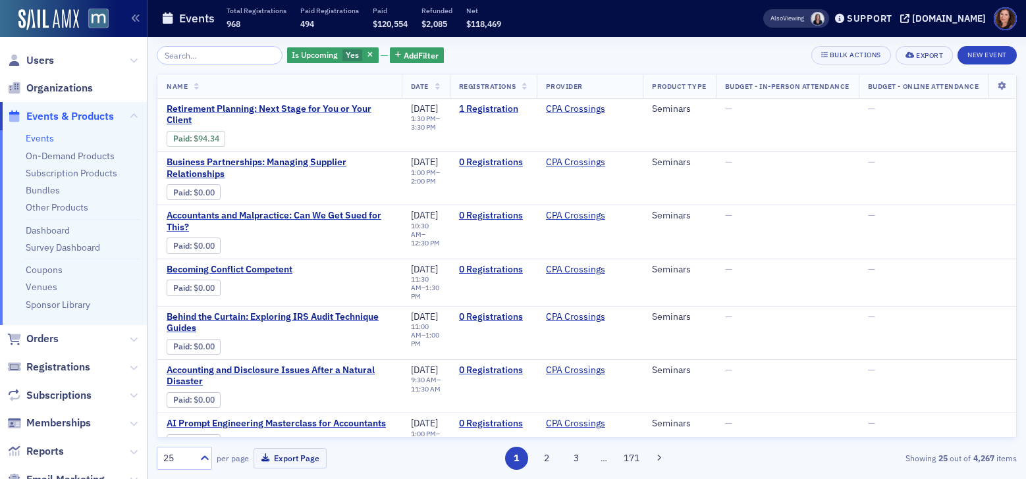
click at [221, 56] on input "search" at bounding box center [220, 55] width 126 height 18
